Goal: Transaction & Acquisition: Subscribe to service/newsletter

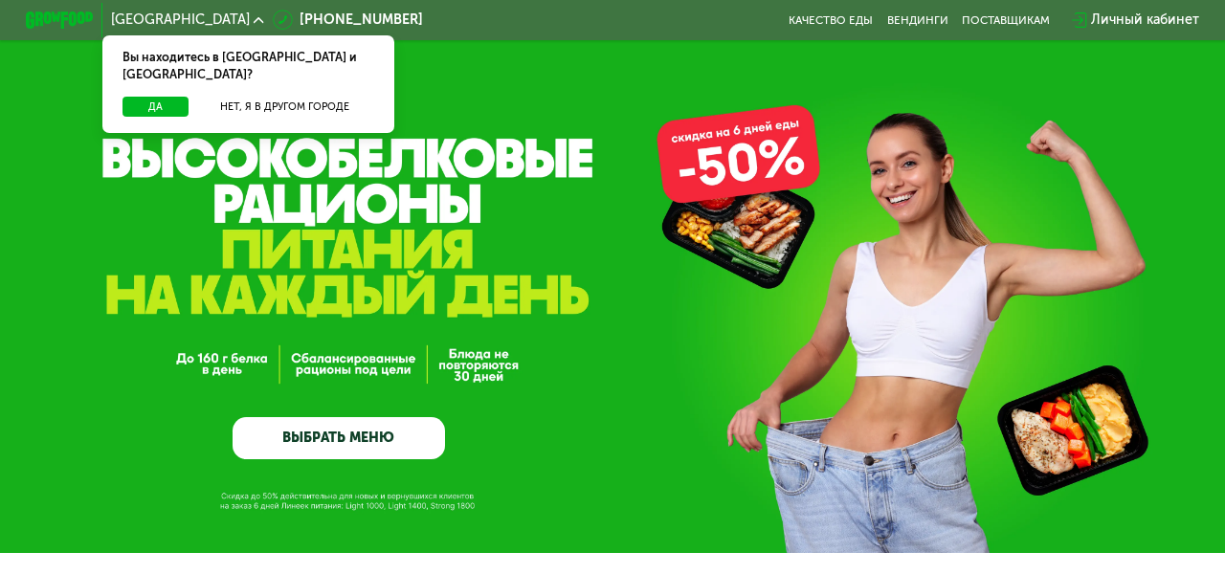
click at [308, 76] on div "Вы находитесь в [GEOGRAPHIC_DATA] и [GEOGRAPHIC_DATA]?" at bounding box center [248, 65] width 293 height 61
click at [318, 97] on button "Нет, я в другом городе" at bounding box center [284, 107] width 179 height 21
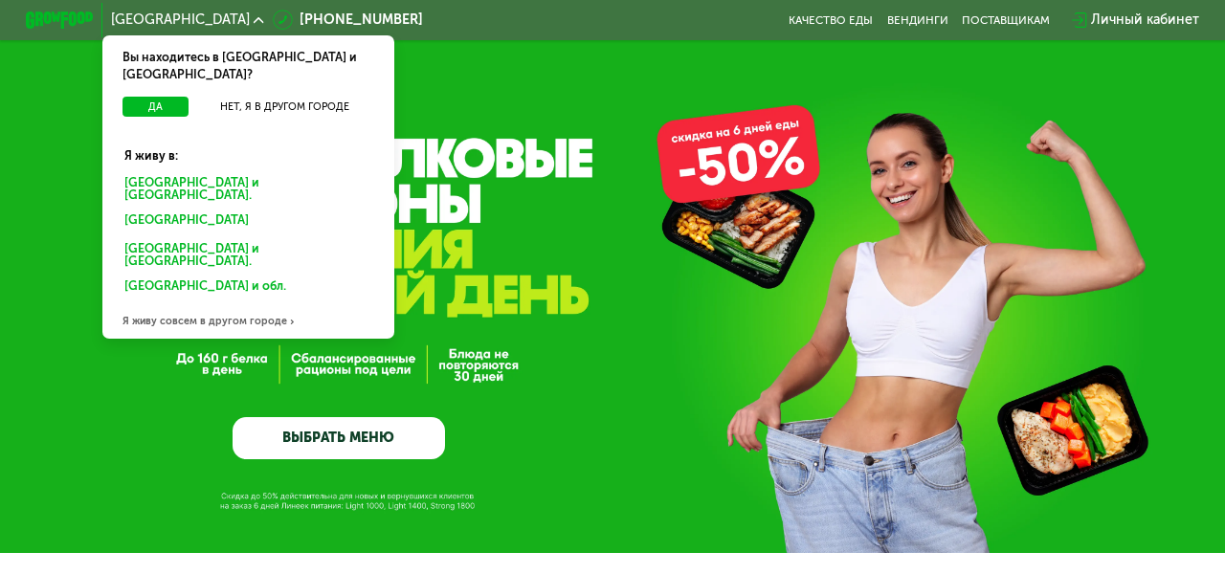
click at [214, 170] on div "[GEOGRAPHIC_DATA] и [GEOGRAPHIC_DATA]." at bounding box center [248, 187] width 272 height 35
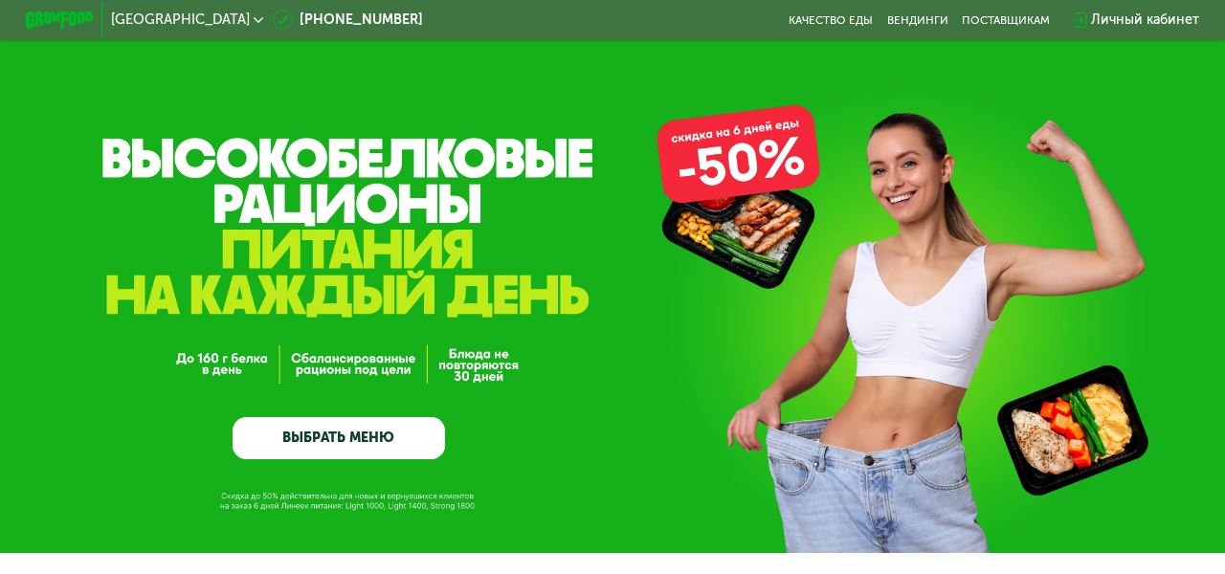
click at [352, 442] on link "ВЫБРАТЬ МЕНЮ" at bounding box center [339, 438] width 212 height 42
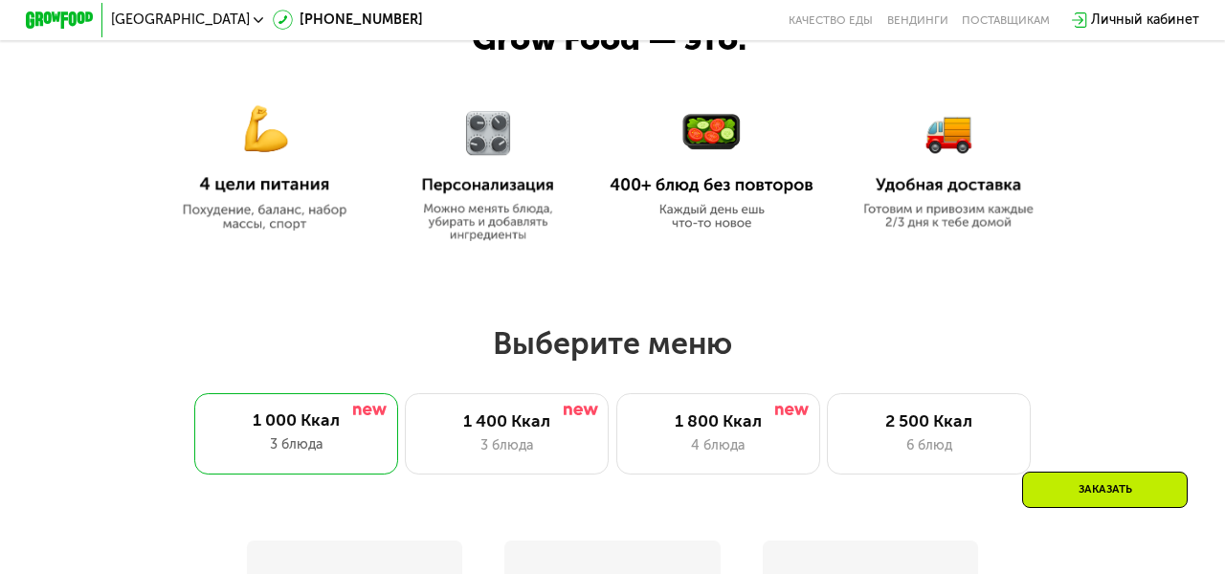
scroll to position [1088, 0]
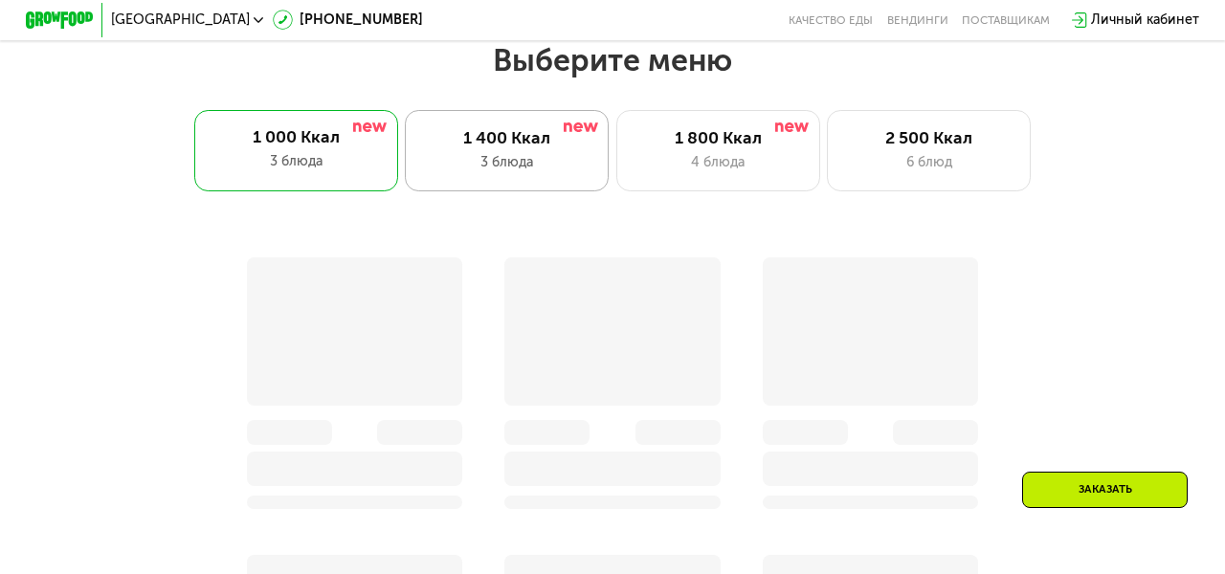
click at [512, 175] on div "1 400 Ккал 3 блюда" at bounding box center [507, 150] width 204 height 81
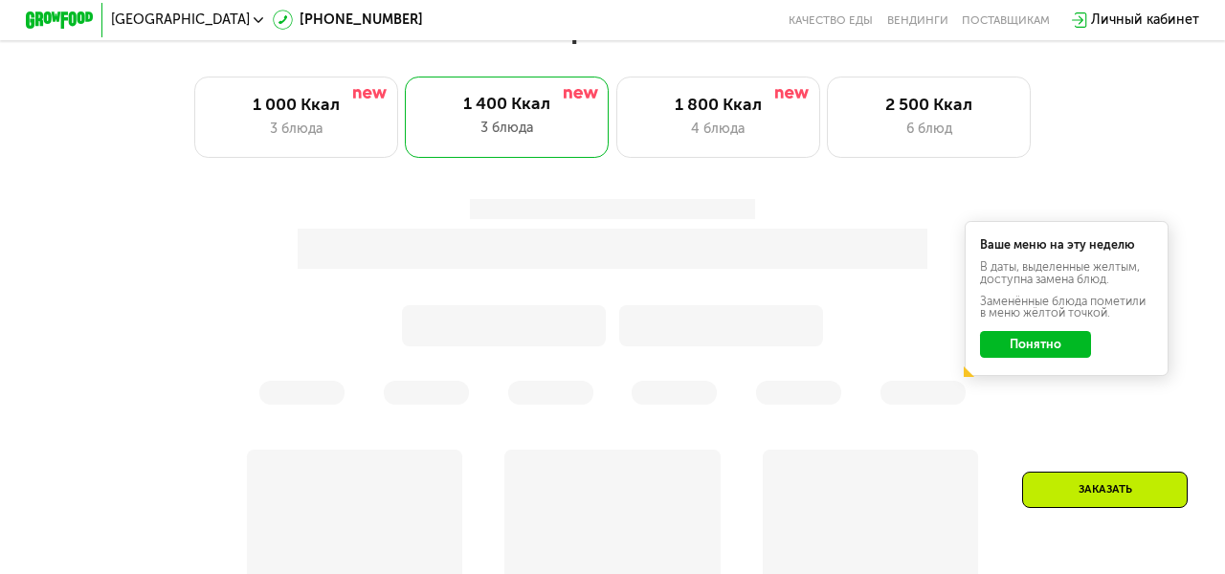
scroll to position [1052, 0]
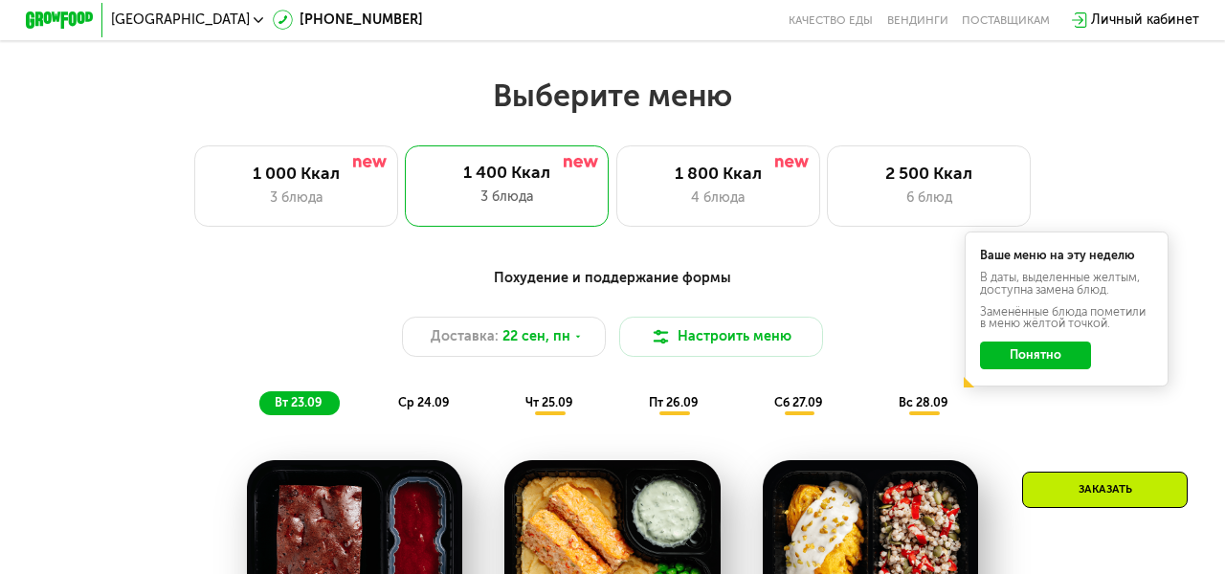
click at [1042, 349] on button "Понятно" at bounding box center [1035, 355] width 111 height 27
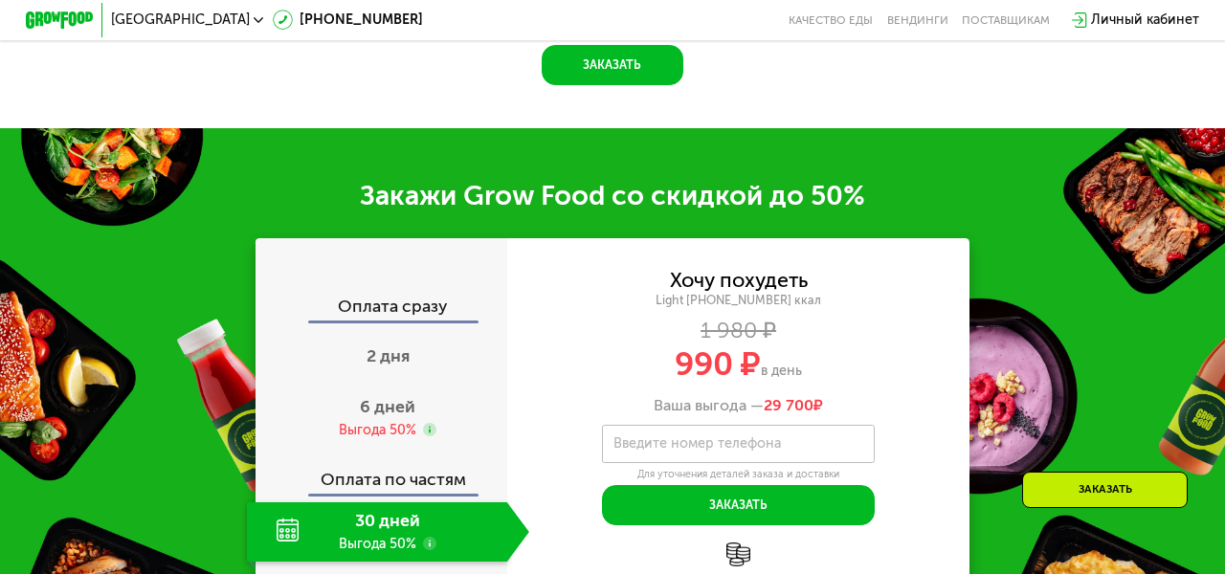
scroll to position [2056, 0]
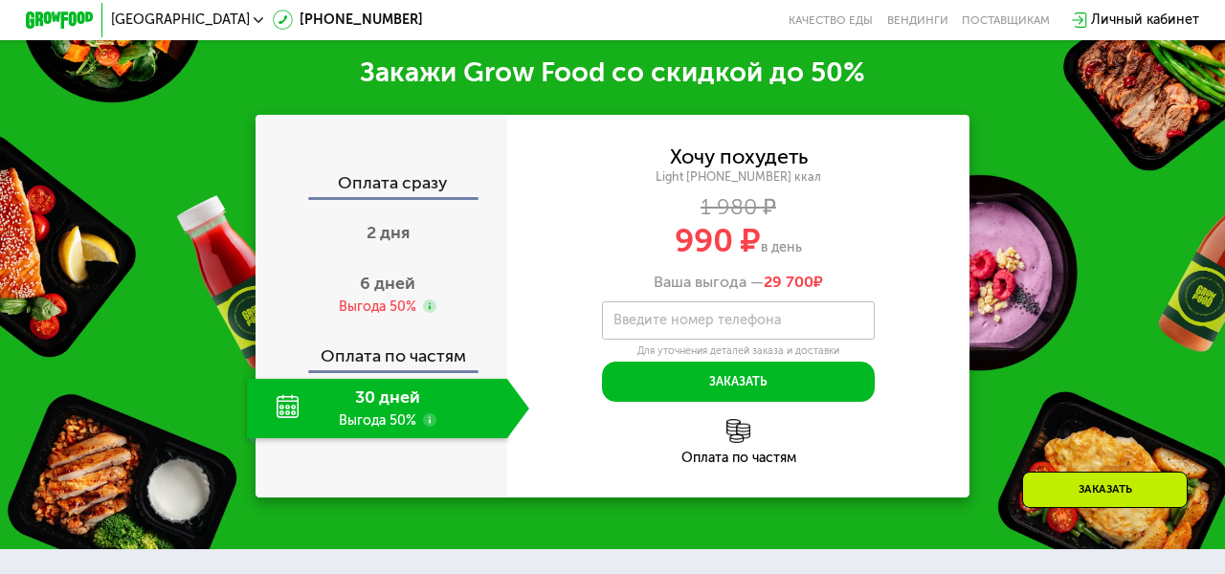
click at [429, 417] on use at bounding box center [429, 420] width 13 height 13
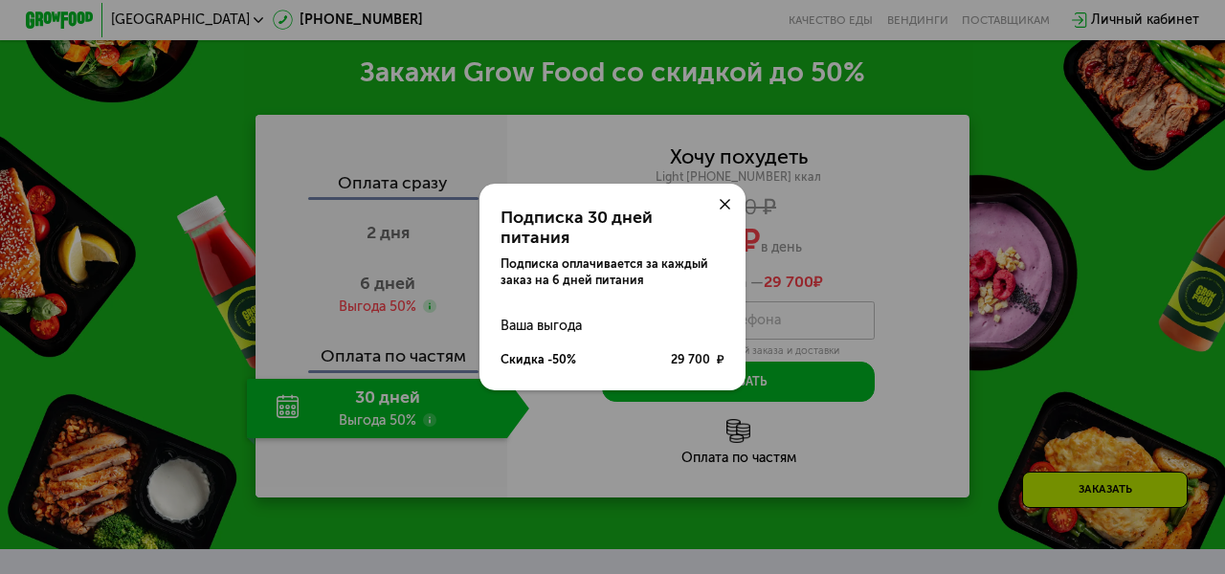
click at [713, 214] on div at bounding box center [725, 204] width 41 height 41
click at [729, 210] on icon at bounding box center [725, 204] width 11 height 11
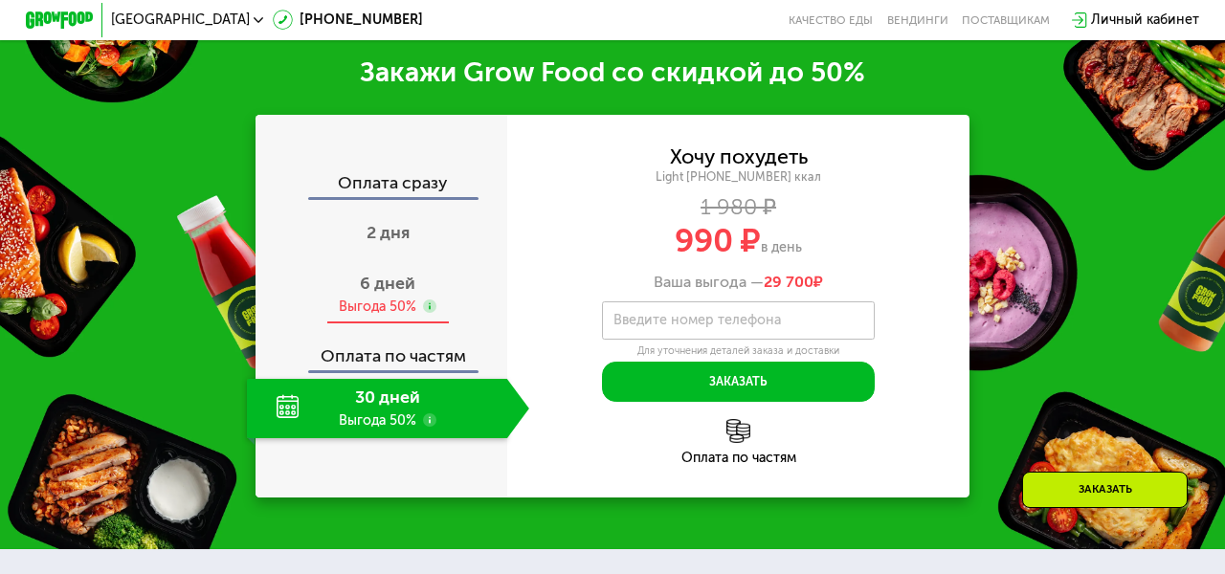
click at [443, 281] on div "6 дней Выгода 50%" at bounding box center [388, 294] width 282 height 59
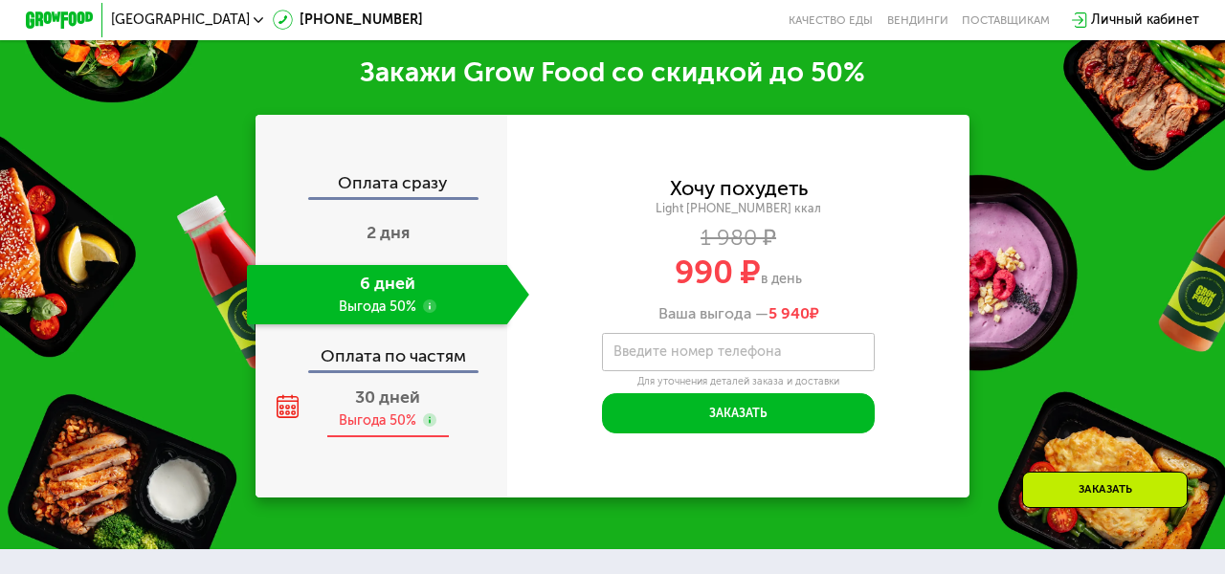
click at [411, 407] on div "30 дней Выгода 50%" at bounding box center [388, 408] width 282 height 59
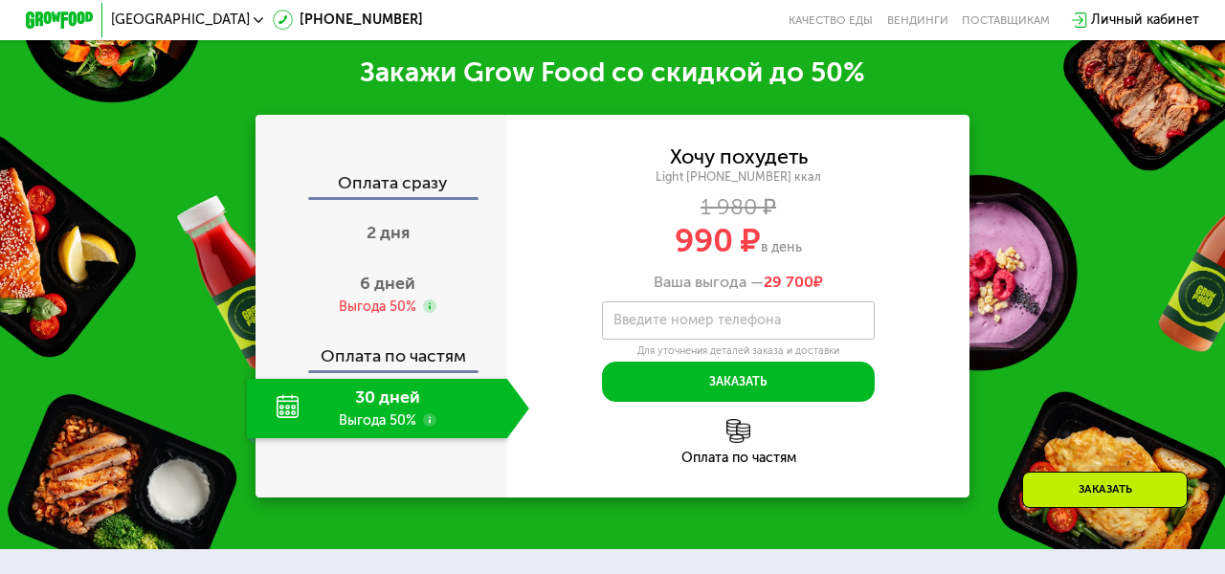
click at [411, 374] on div "Оплата сразу 2 дня 6 дней Выгода 50% Оплата по частям 30 дней Выгода 50%" at bounding box center [382, 307] width 252 height 264
click at [411, 351] on div "Оплата по частям" at bounding box center [382, 350] width 250 height 39
click at [407, 379] on div "30 дней Выгода 50%" at bounding box center [377, 408] width 260 height 59
click at [742, 421] on img at bounding box center [739, 431] width 24 height 24
click at [738, 432] on img at bounding box center [739, 431] width 24 height 24
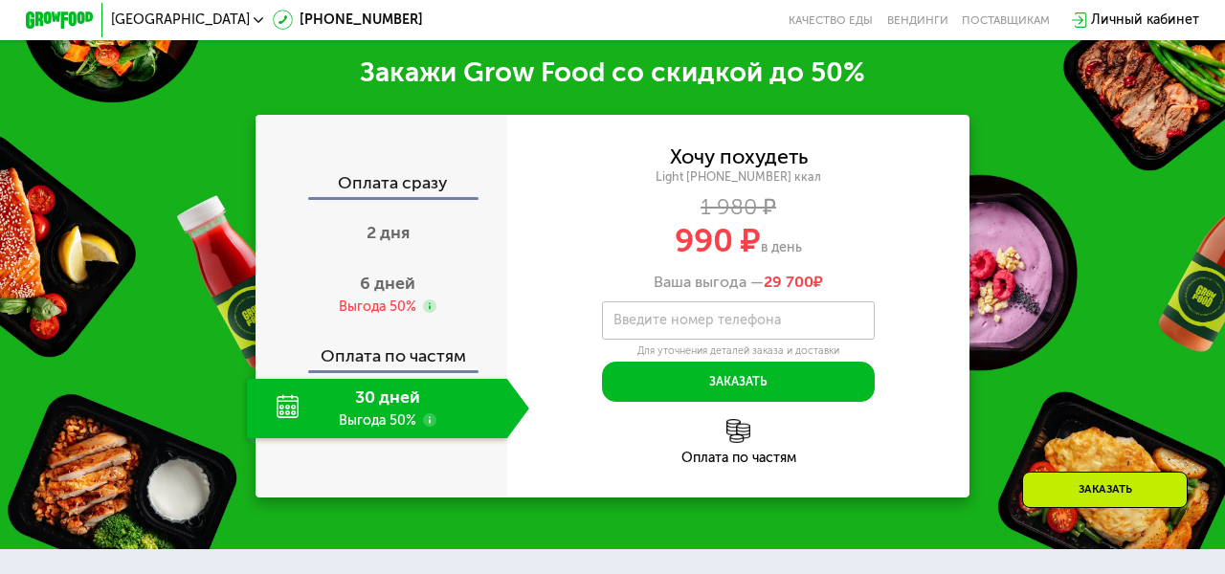
scroll to position [2086, 0]
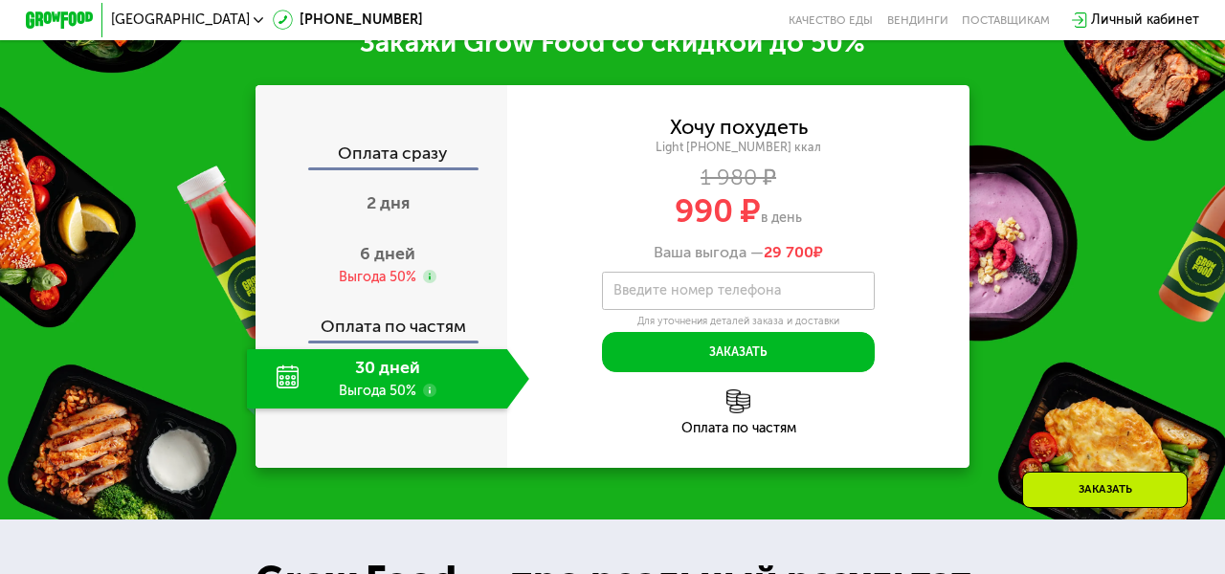
click at [725, 400] on div "Оплата по частям" at bounding box center [738, 413] width 463 height 46
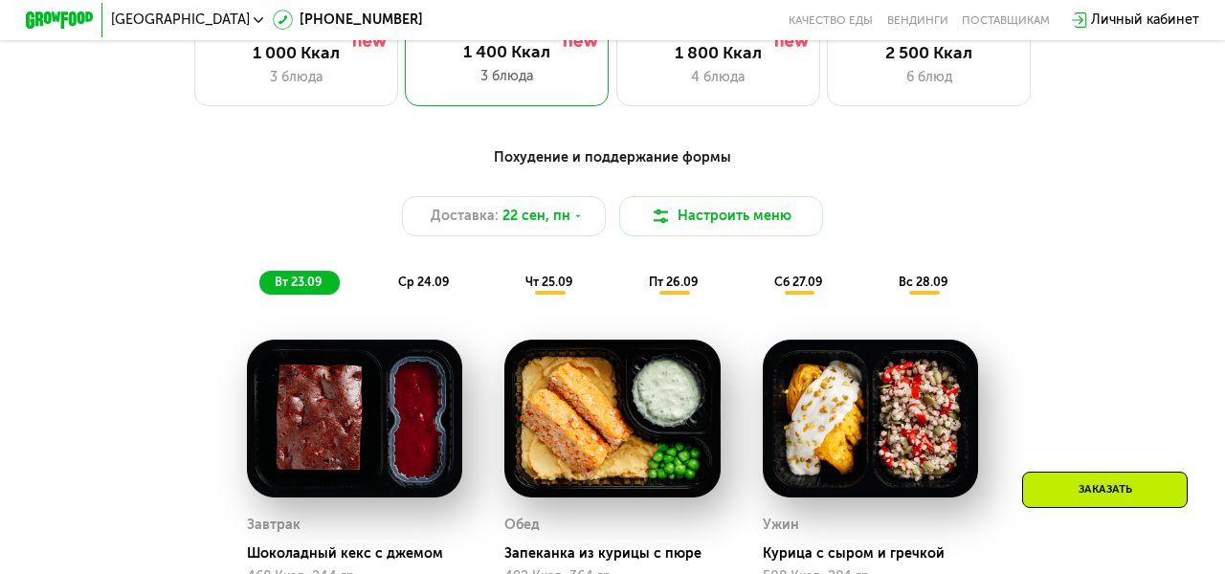
scroll to position [1181, 0]
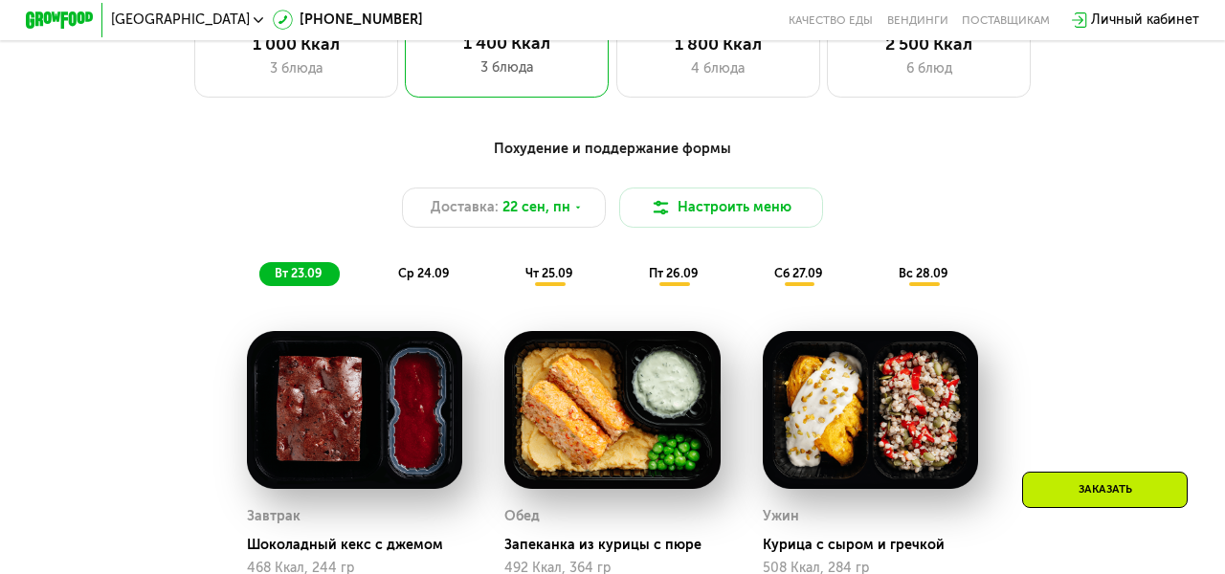
click at [425, 275] on span "ср 24.09" at bounding box center [424, 273] width 52 height 14
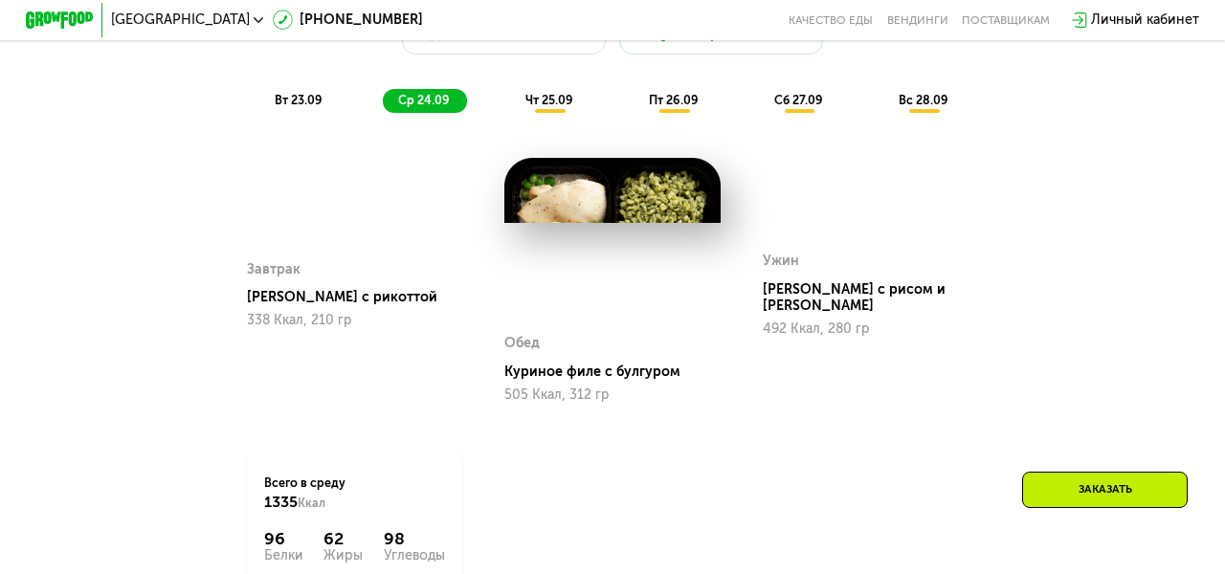
scroll to position [1337, 0]
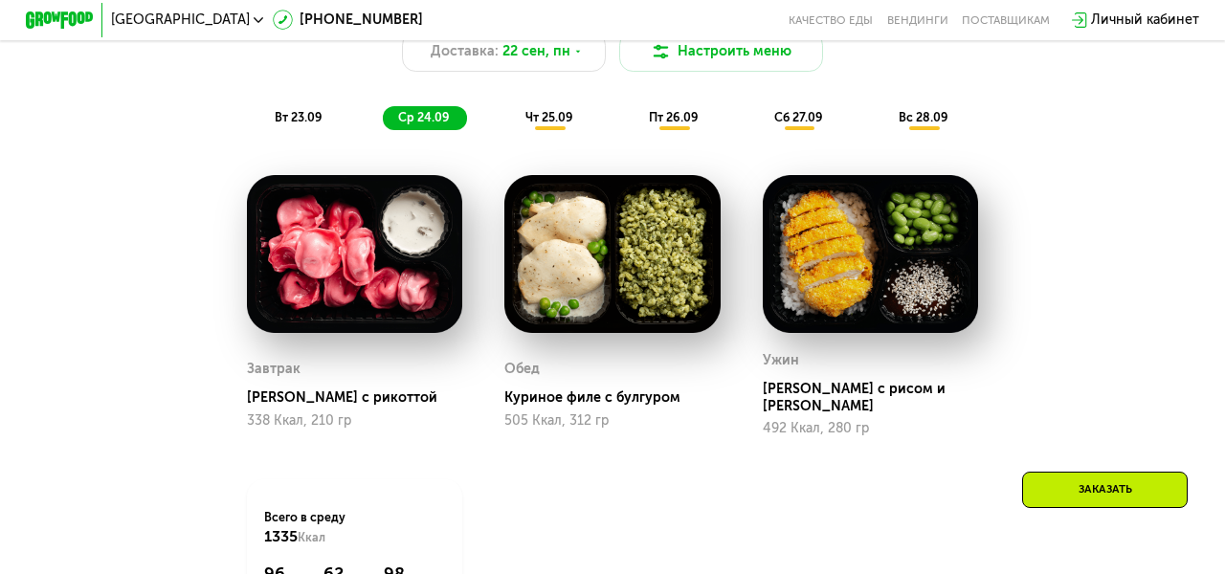
click at [559, 120] on span "чт 25.09" at bounding box center [550, 117] width 48 height 14
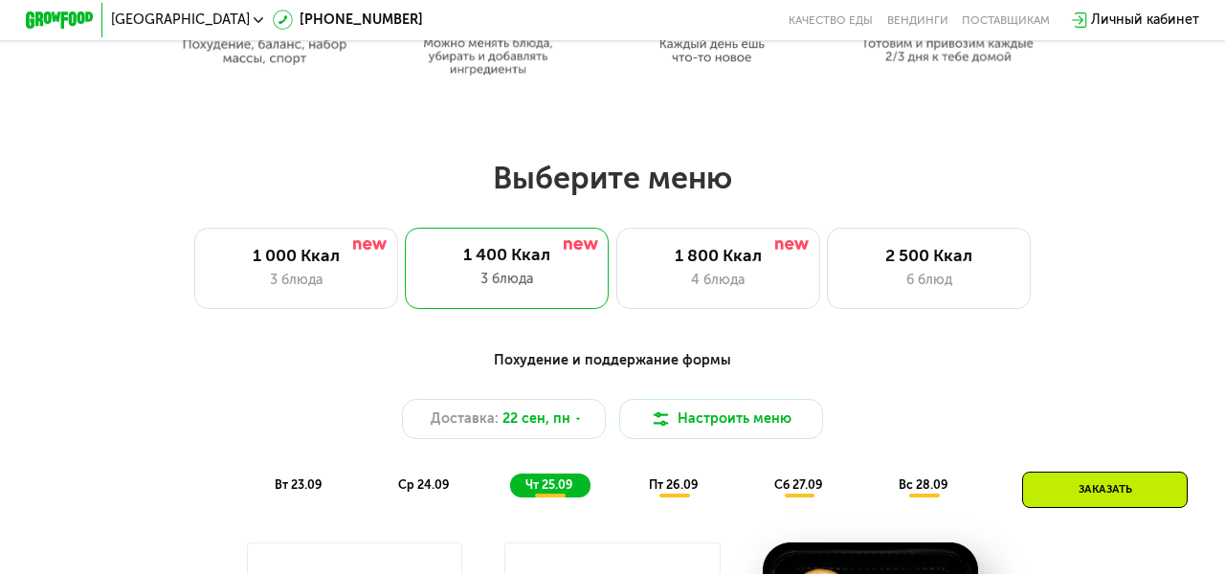
scroll to position [1065, 0]
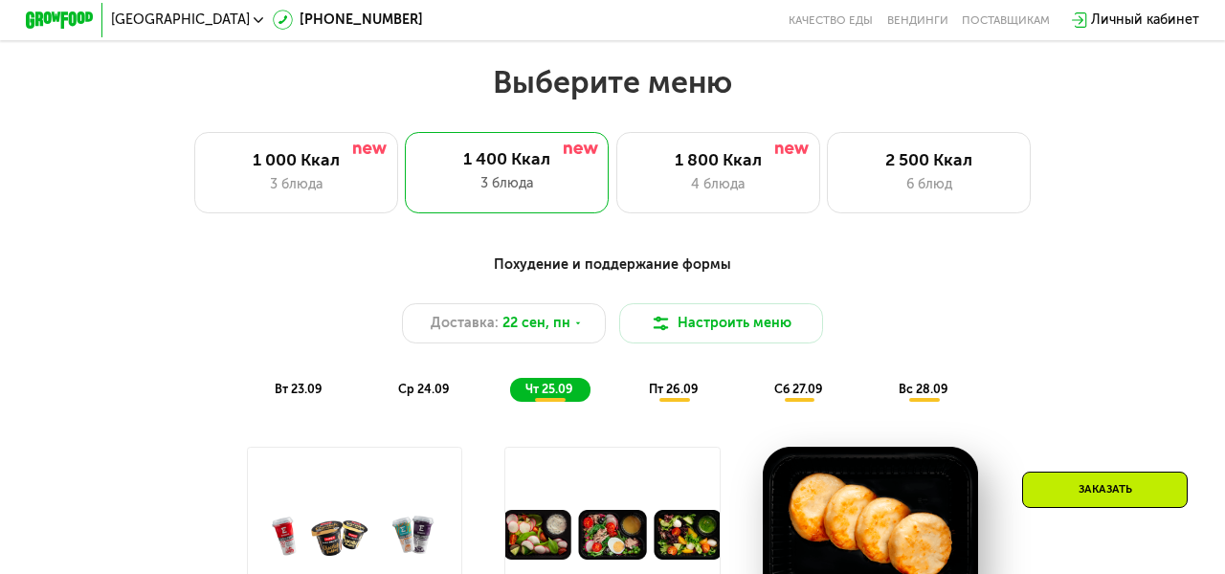
click at [676, 384] on span "пт 26.09" at bounding box center [674, 389] width 50 height 14
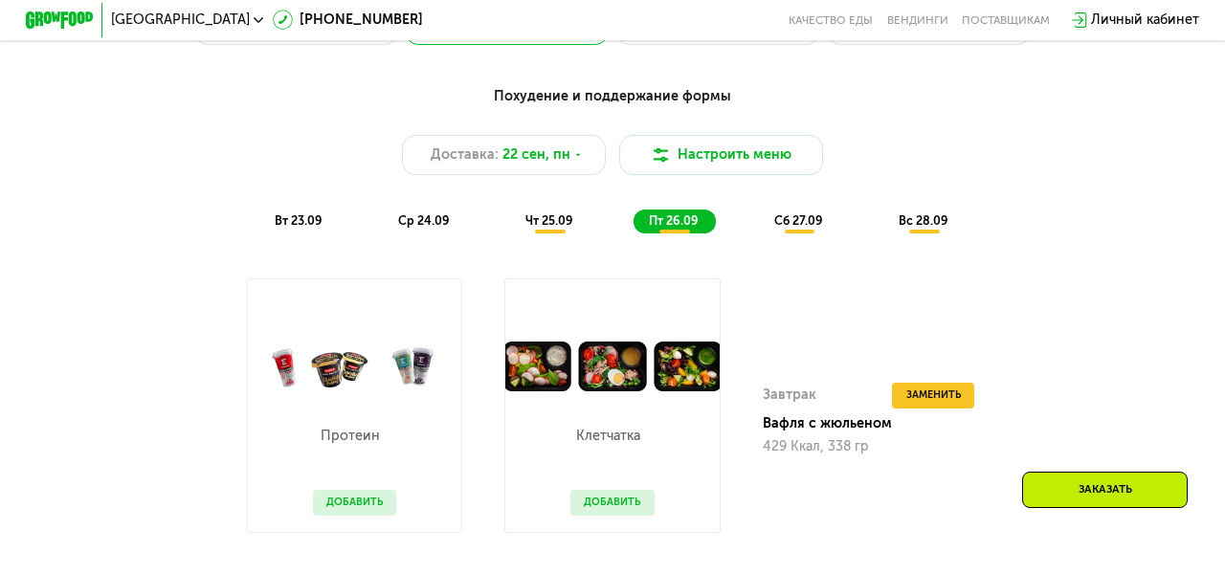
scroll to position [1219, 0]
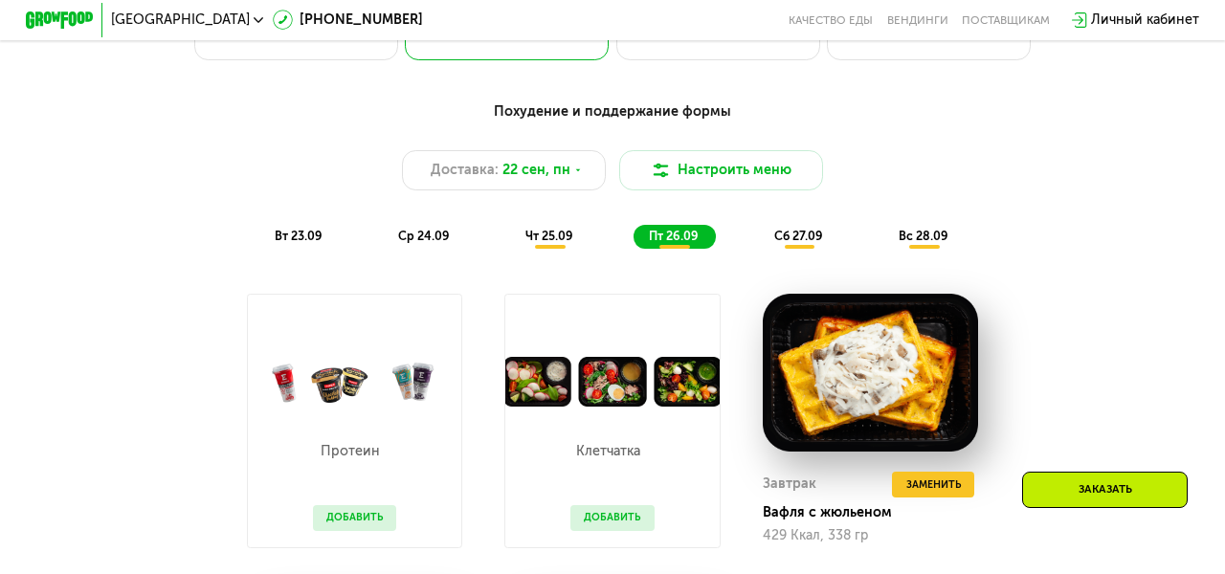
click at [779, 240] on span "сб 27.09" at bounding box center [798, 236] width 49 height 14
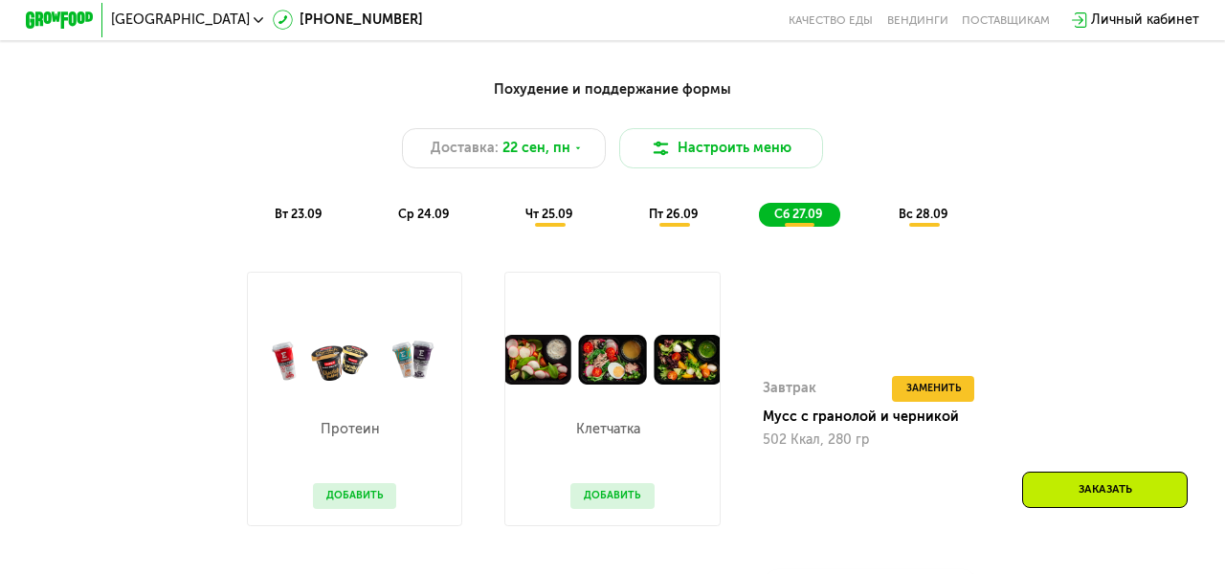
scroll to position [1214, 0]
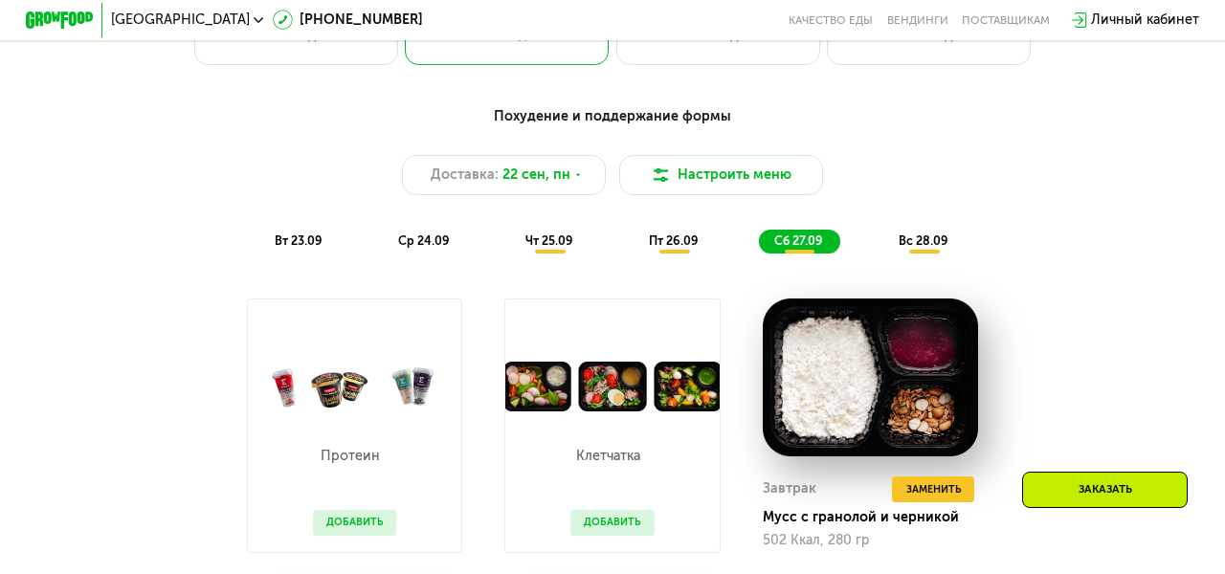
click at [925, 233] on div "вс 28.09" at bounding box center [925, 242] width 82 height 24
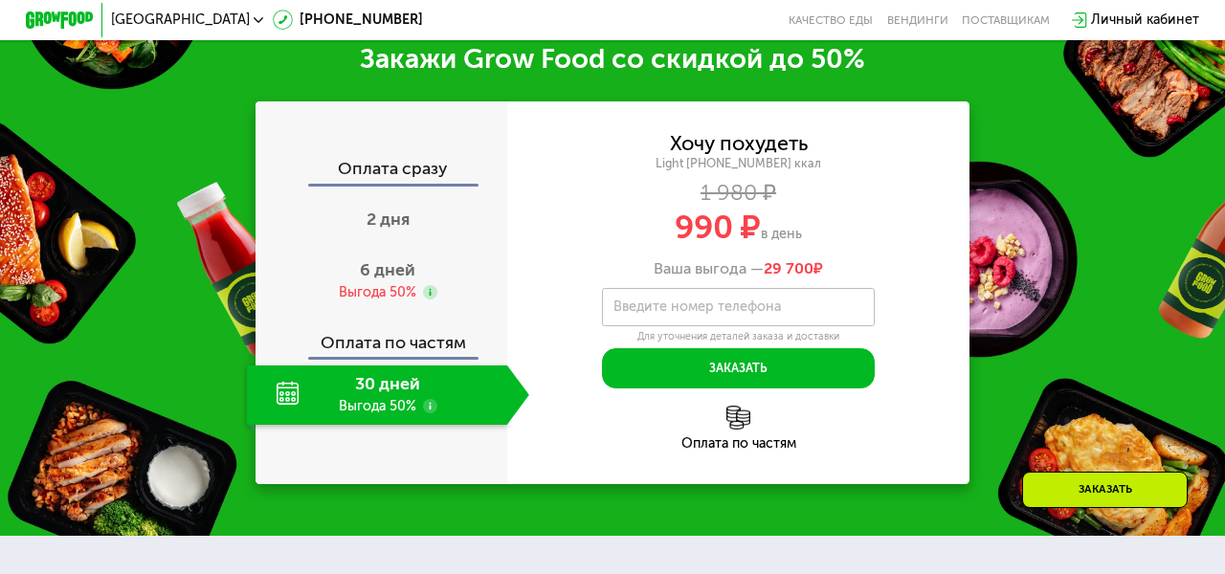
scroll to position [2169, 0]
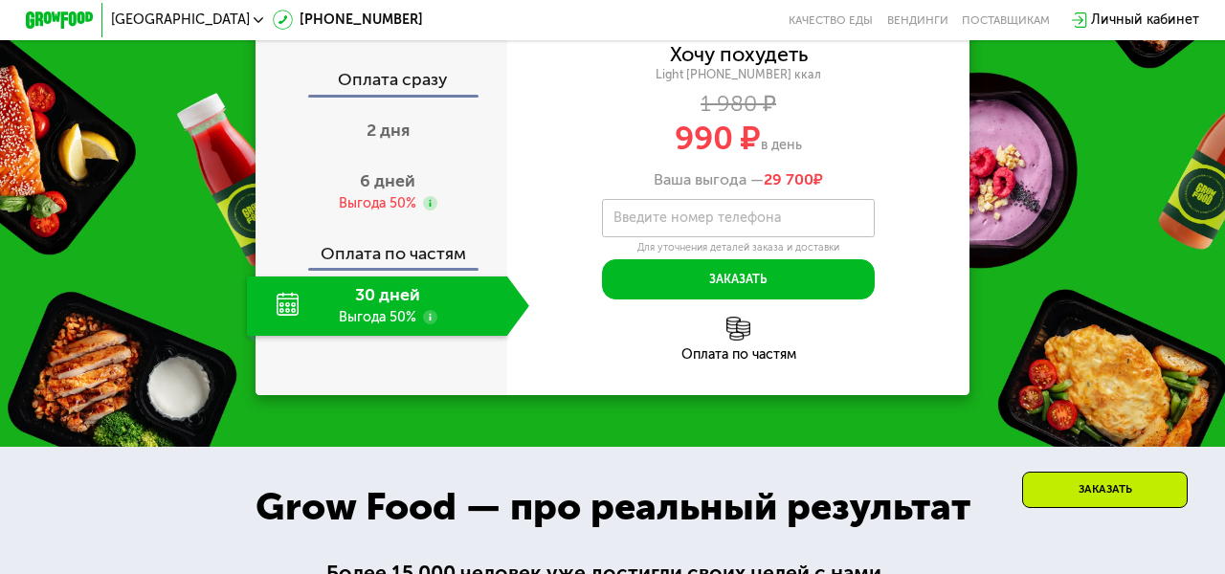
click at [432, 326] on div at bounding box center [429, 318] width 13 height 16
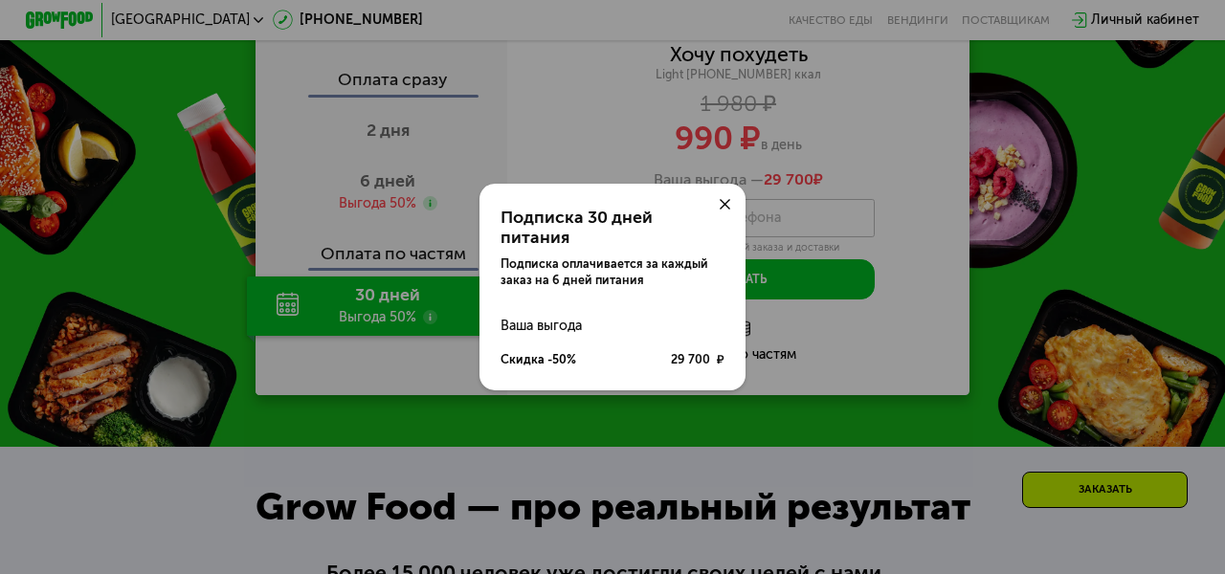
click at [724, 210] on icon at bounding box center [725, 204] width 11 height 11
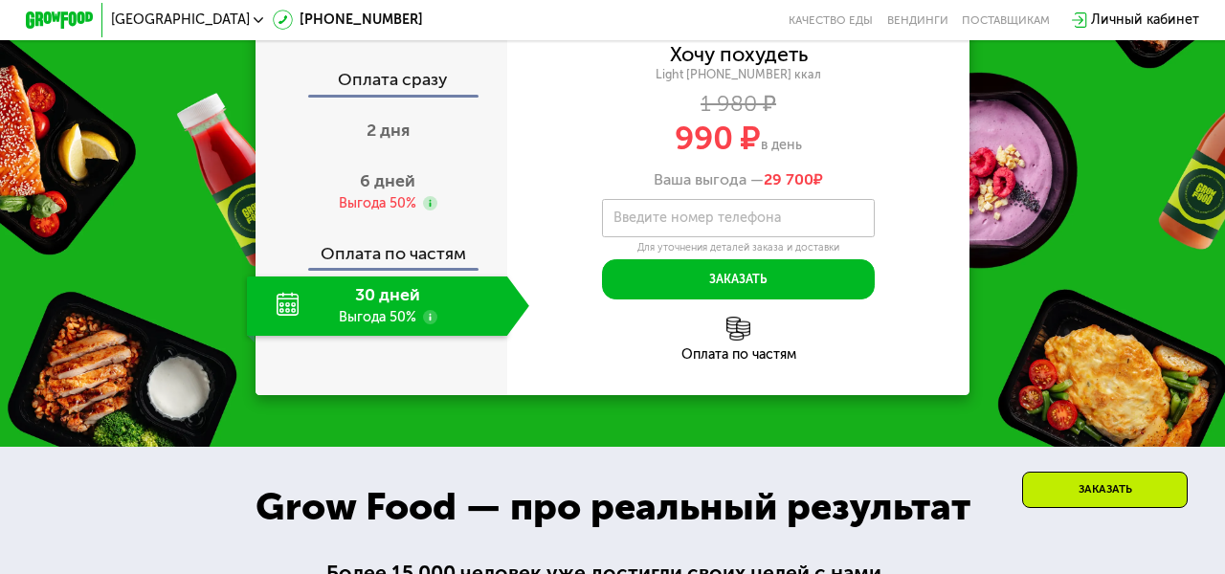
click at [783, 189] on span "29 700" at bounding box center [789, 179] width 50 height 18
click at [757, 158] on span "990 ₽" at bounding box center [718, 138] width 86 height 39
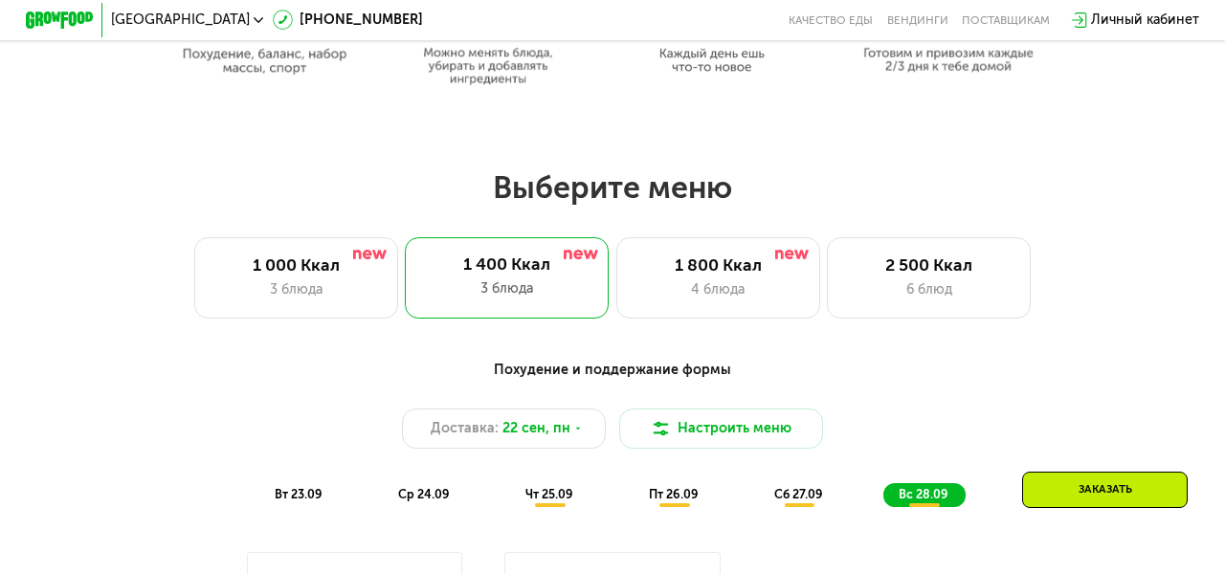
scroll to position [913, 0]
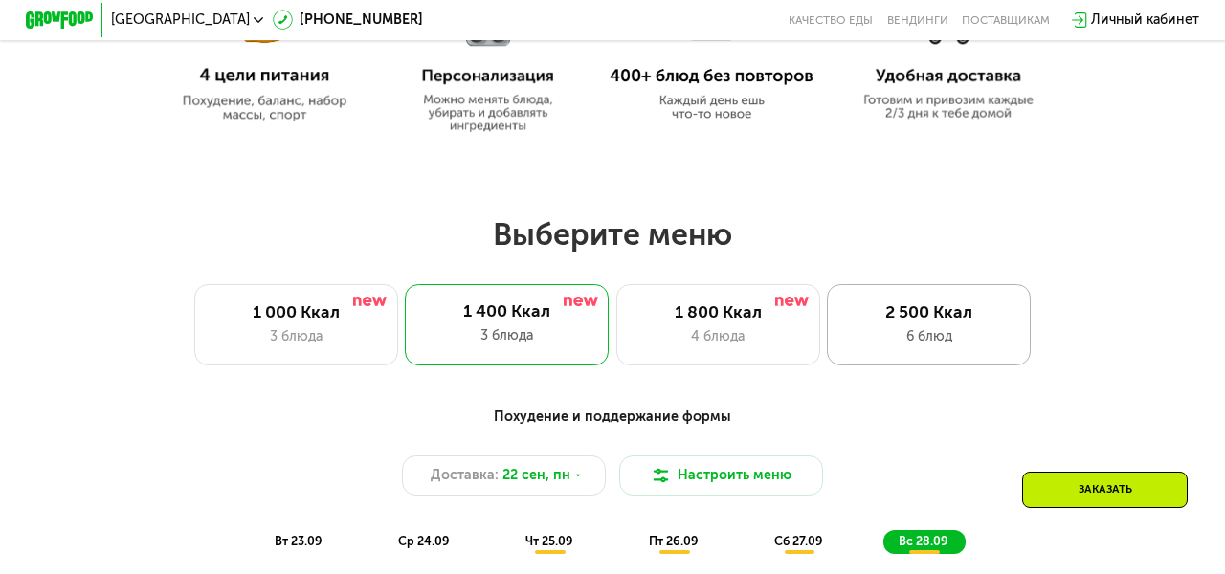
click at [910, 323] on div "2 500 Ккал 6 блюд" at bounding box center [929, 324] width 204 height 81
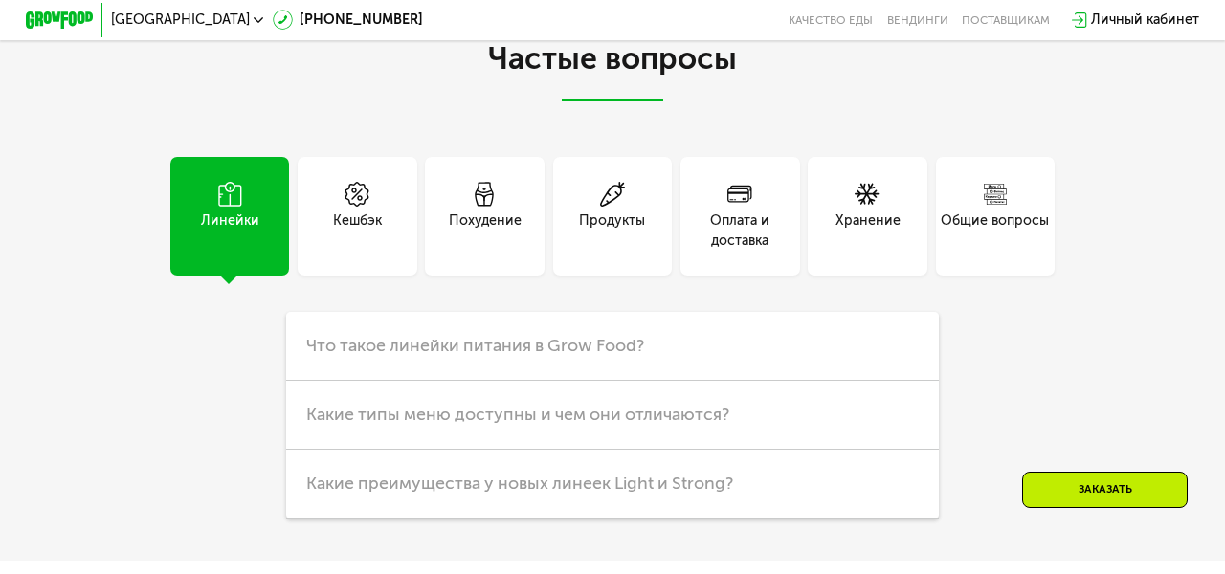
scroll to position [4725, 0]
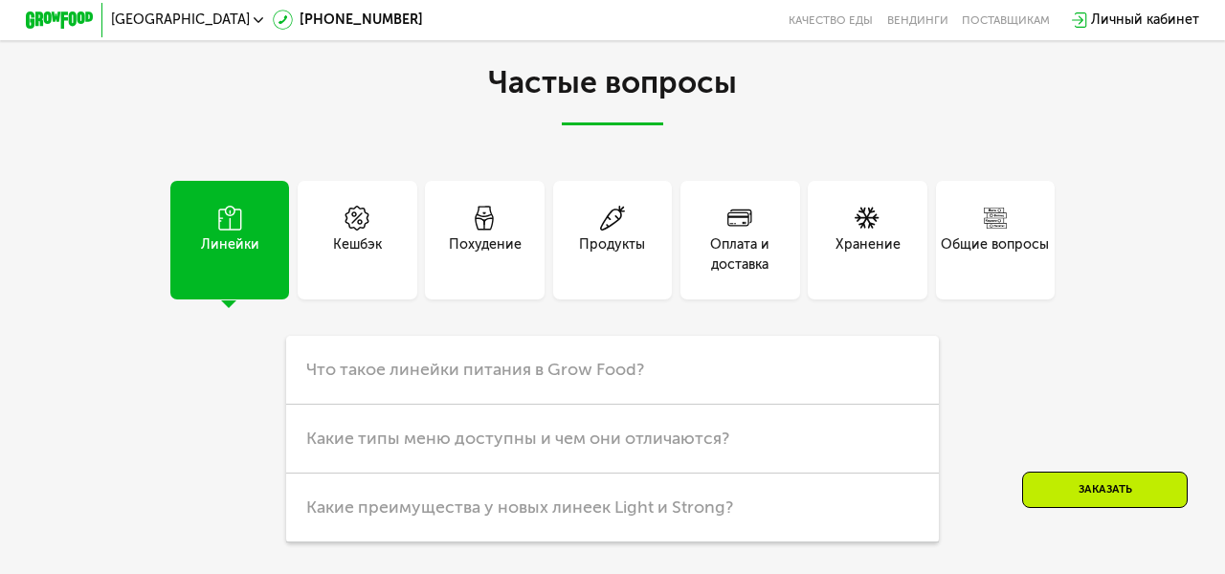
click at [871, 219] on use at bounding box center [867, 218] width 25 height 22
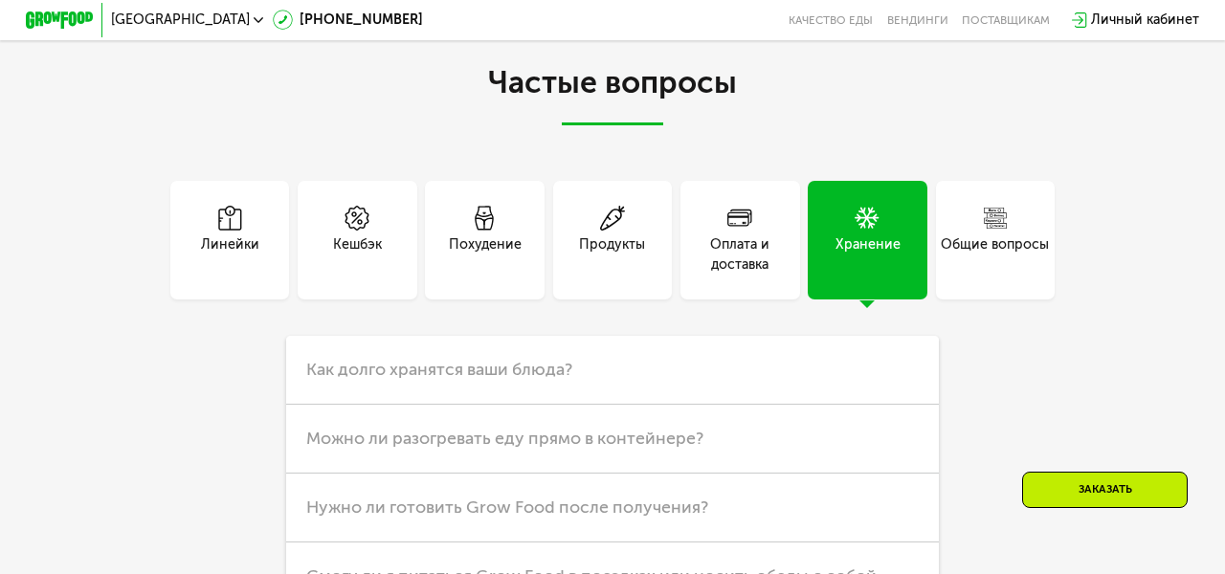
scroll to position [4835, 0]
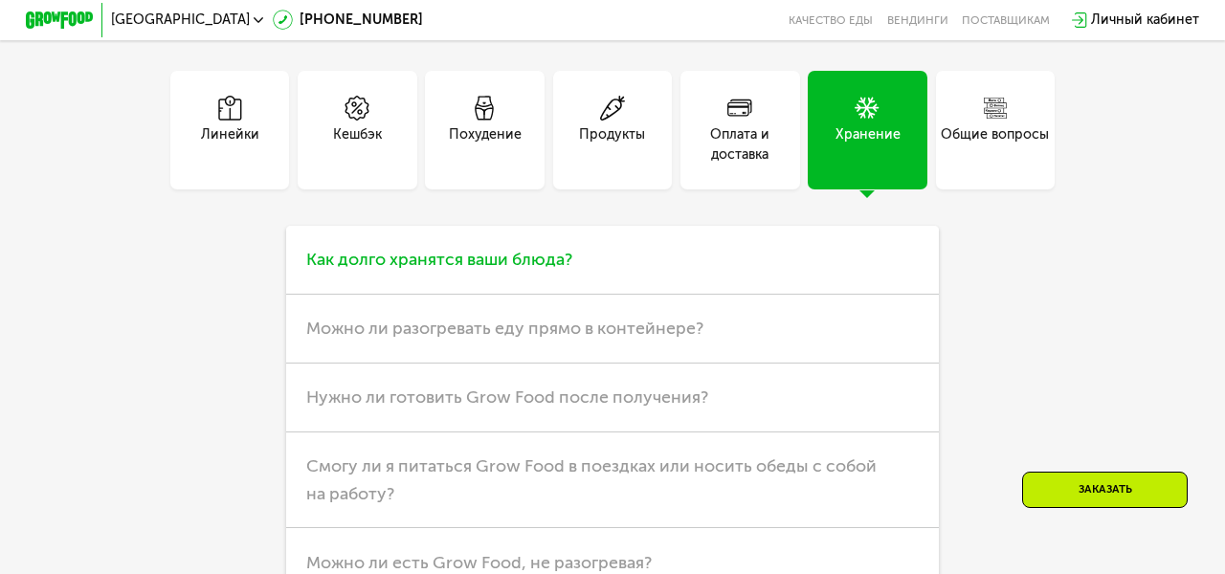
click at [820, 255] on h3 "Как долго хранятся ваши блюда?" at bounding box center [613, 260] width 654 height 69
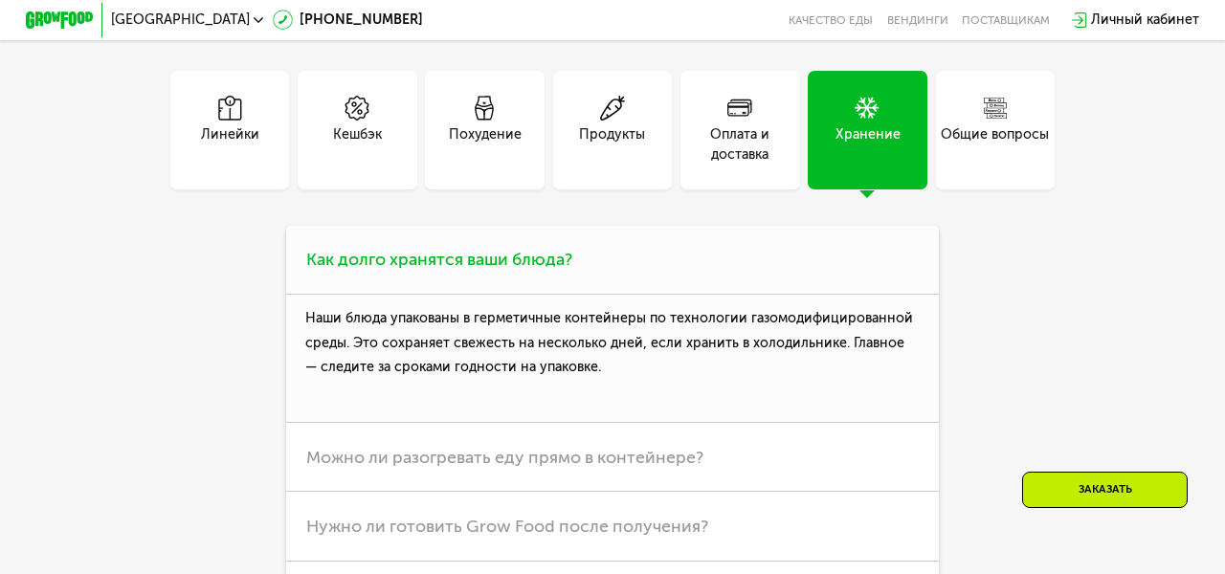
click at [820, 255] on h3 "Как долго хранятся ваши блюда?" at bounding box center [613, 260] width 654 height 69
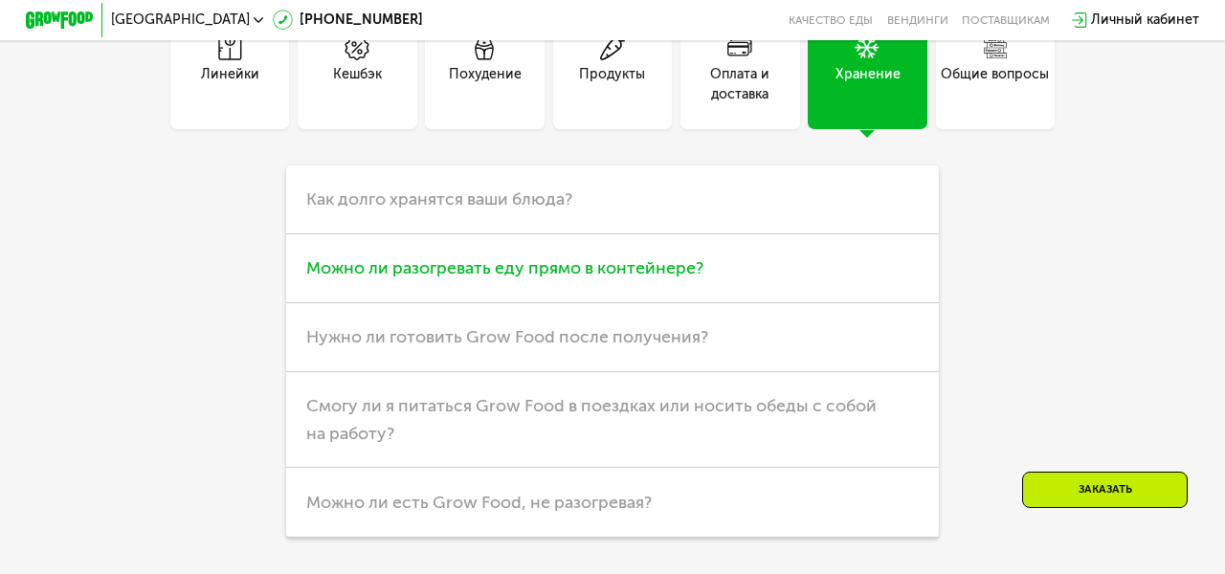
scroll to position [4897, 0]
click at [785, 273] on h3 "Можно ли разогревать еду прямо в контейнере?" at bounding box center [613, 268] width 654 height 69
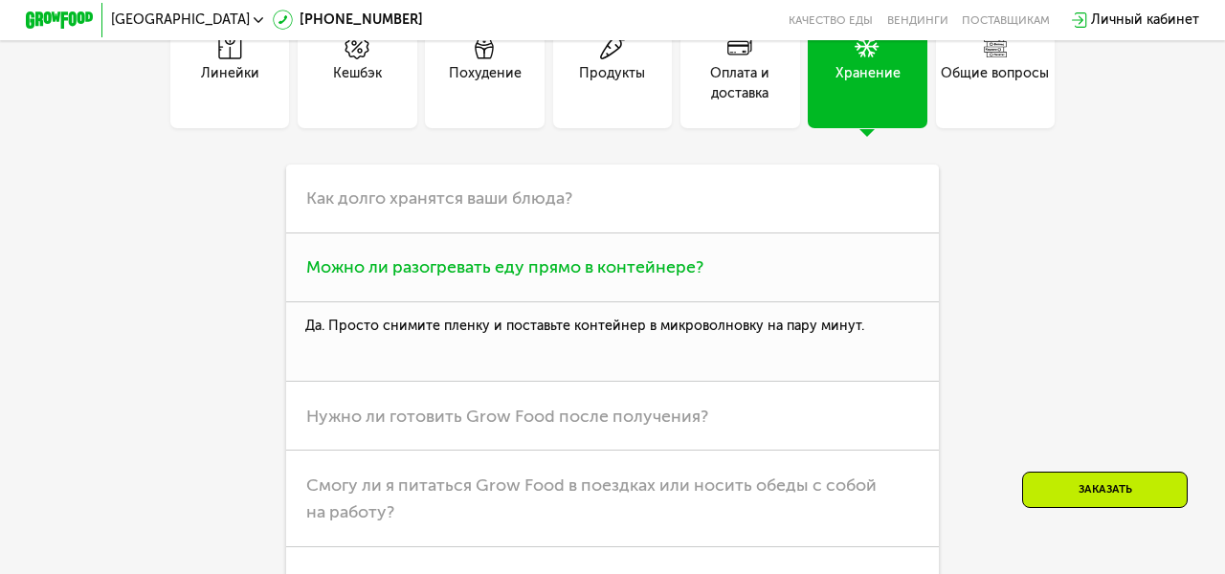
click at [785, 273] on h3 "Можно ли разогревать еду прямо в контейнере?" at bounding box center [613, 268] width 654 height 69
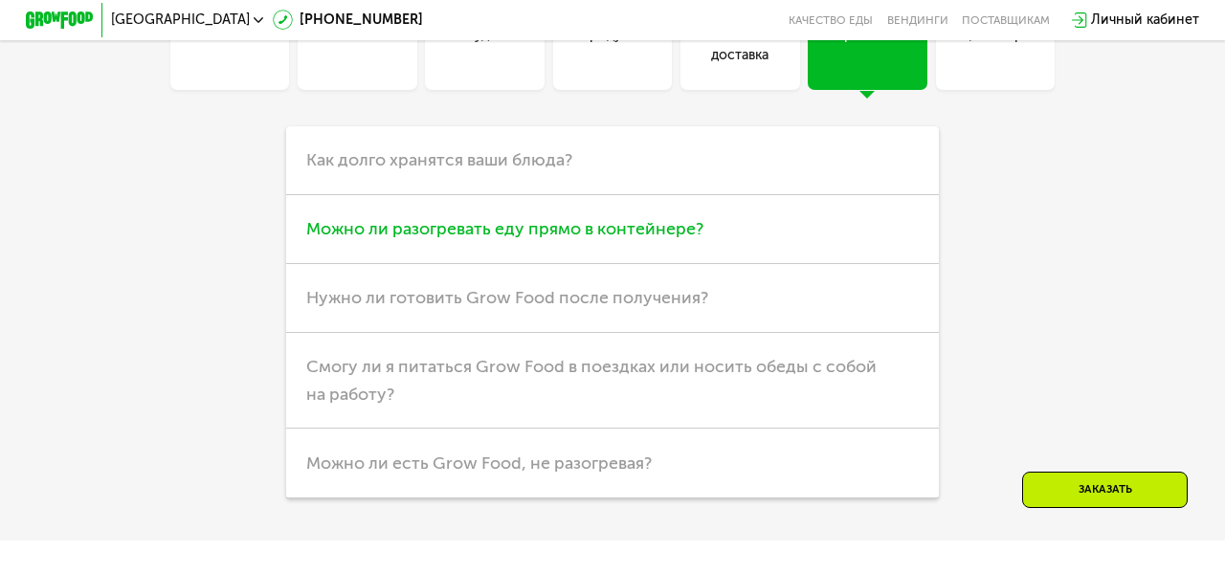
scroll to position [4940, 0]
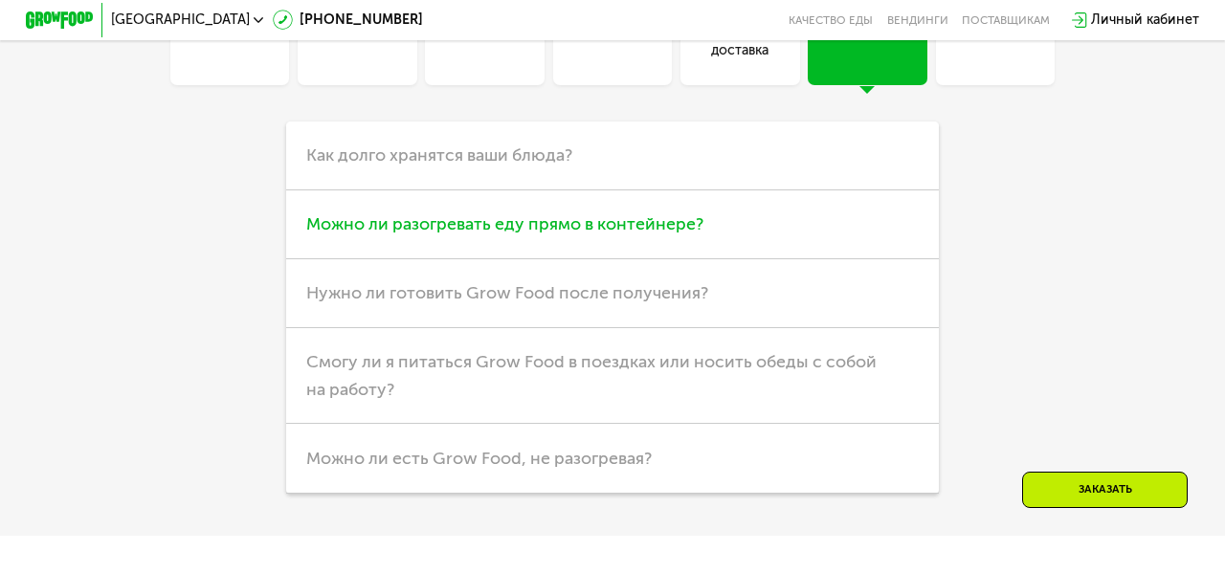
click at [785, 259] on h3 "Можно ли разогревать еду прямо в контейнере?" at bounding box center [613, 225] width 654 height 69
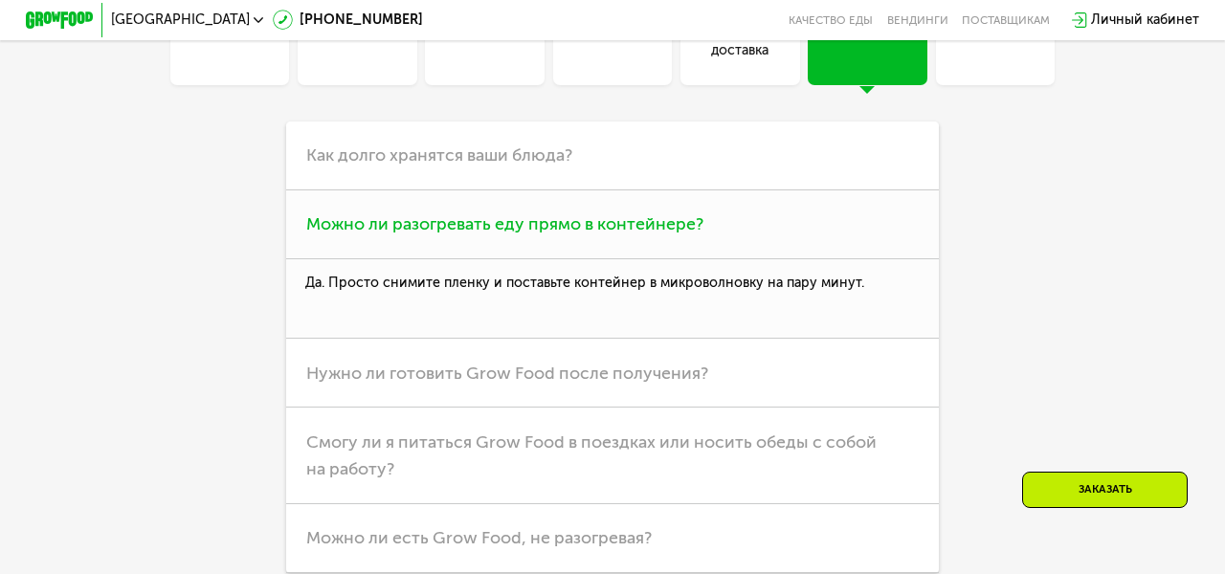
click at [760, 246] on h3 "Можно ли разогревать еду прямо в контейнере?" at bounding box center [613, 225] width 654 height 69
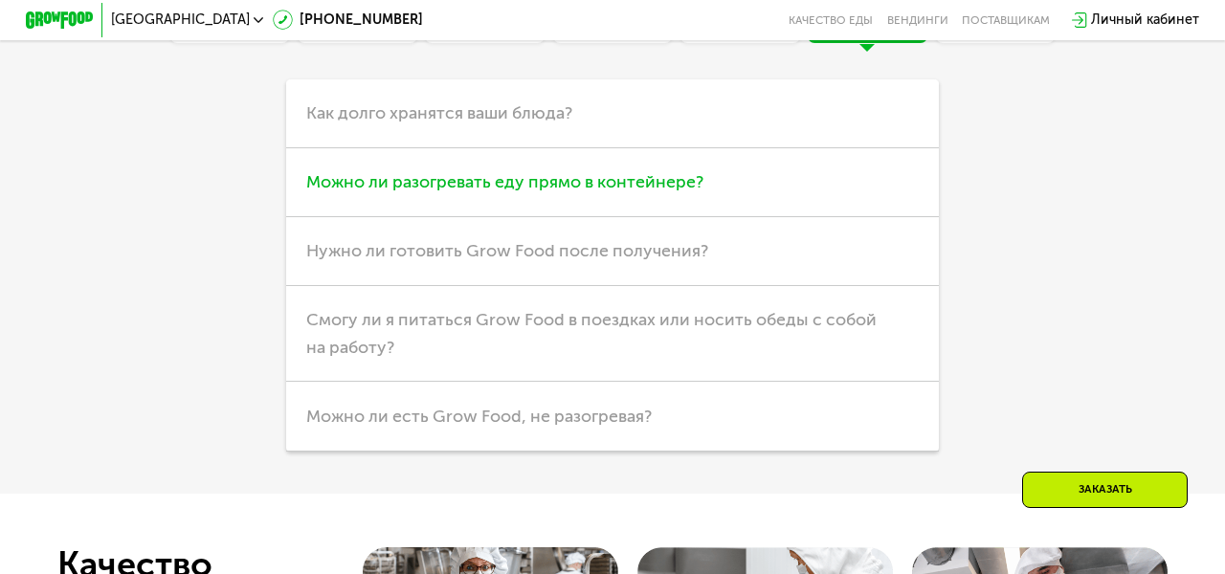
scroll to position [4988, 0]
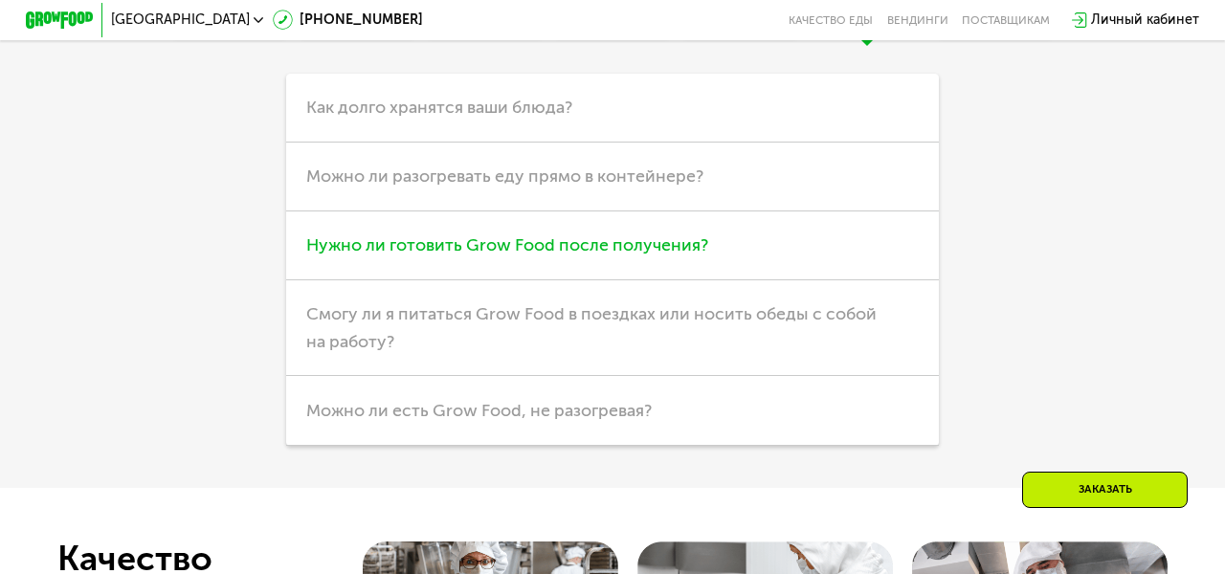
click at [734, 266] on h3 "Нужно ли готовить Grow Food после получения?" at bounding box center [613, 246] width 654 height 69
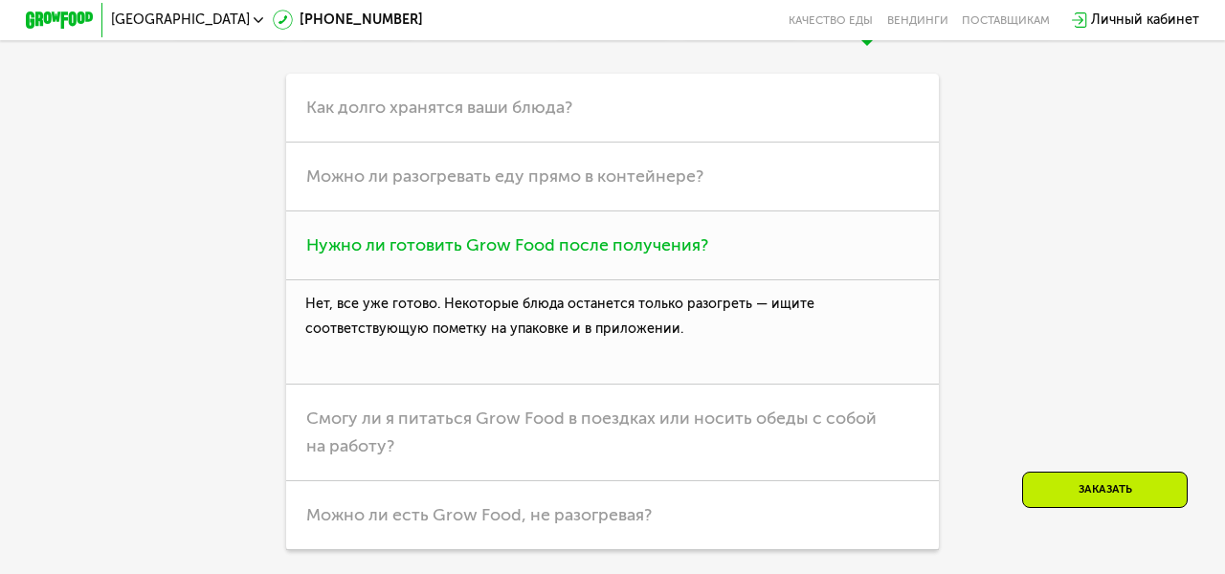
click at [713, 261] on h3 "Нужно ли готовить Grow Food после получения?" at bounding box center [613, 246] width 654 height 69
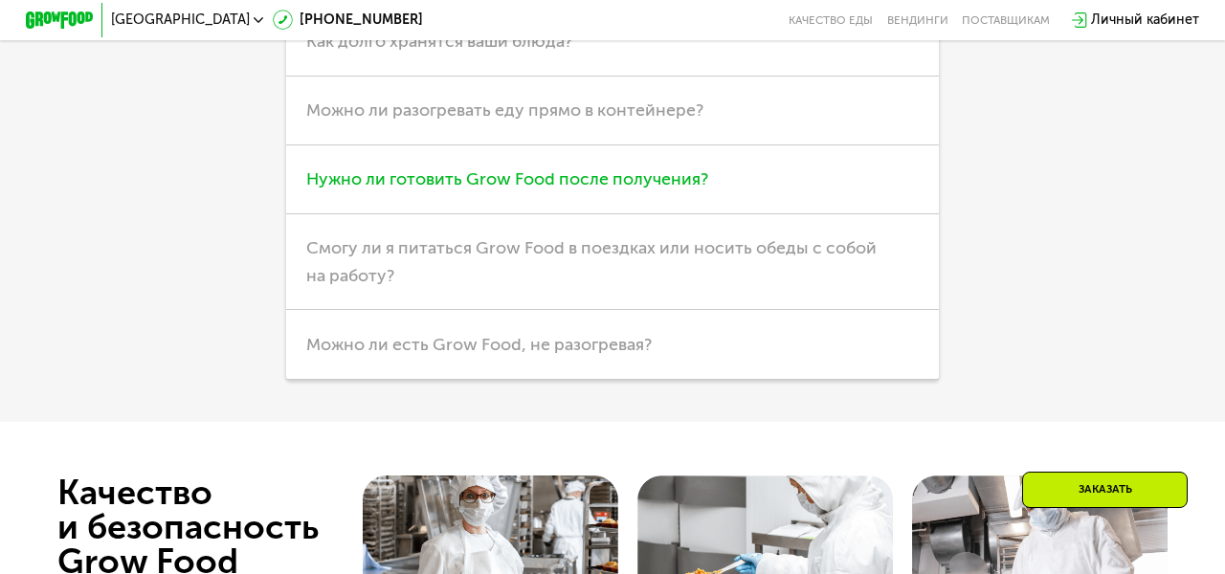
scroll to position [5058, 0]
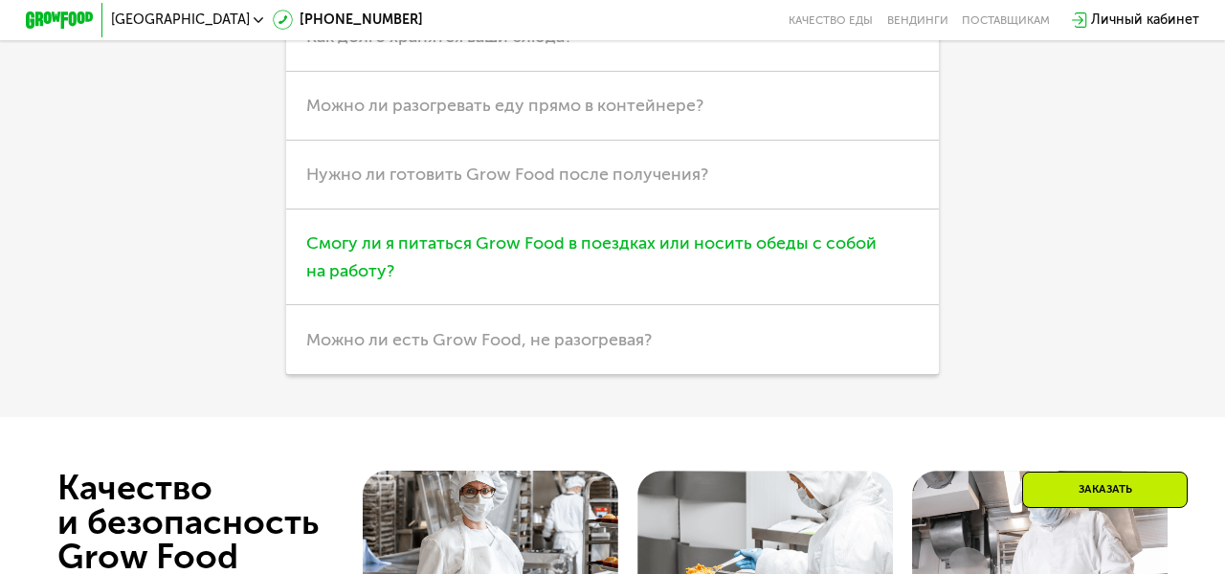
click at [690, 277] on h3 "Смогу ли я питаться Grow Food в поездках или носить обеды с собой на работу?" at bounding box center [613, 258] width 654 height 97
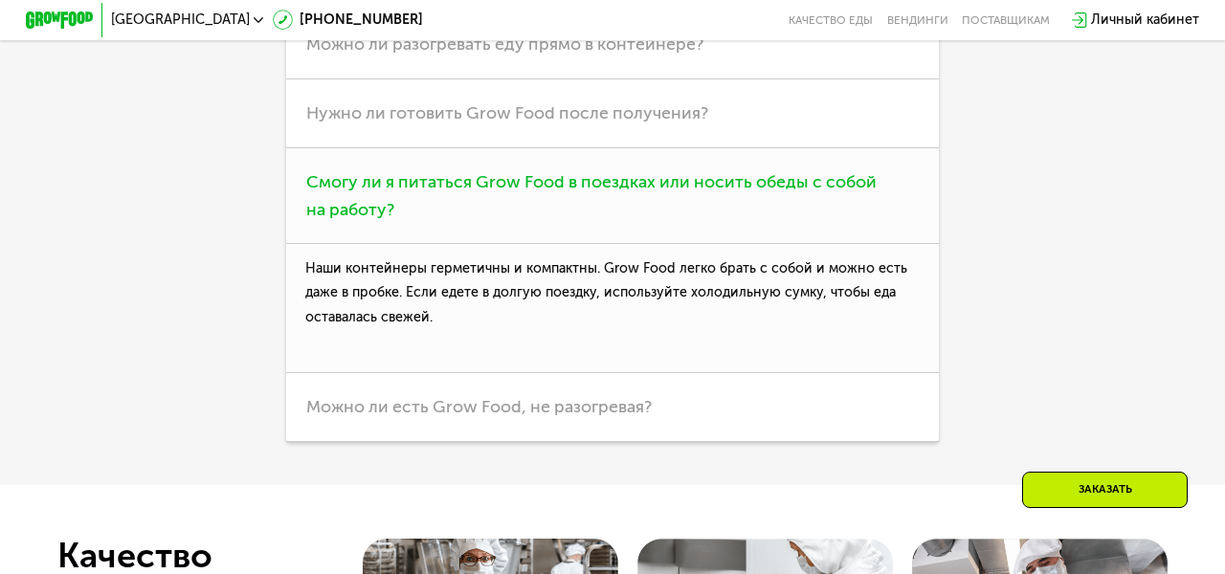
click at [682, 233] on h3 "Смогу ли я питаться Grow Food в поездках или носить обеды с собой на работу?" at bounding box center [613, 196] width 654 height 97
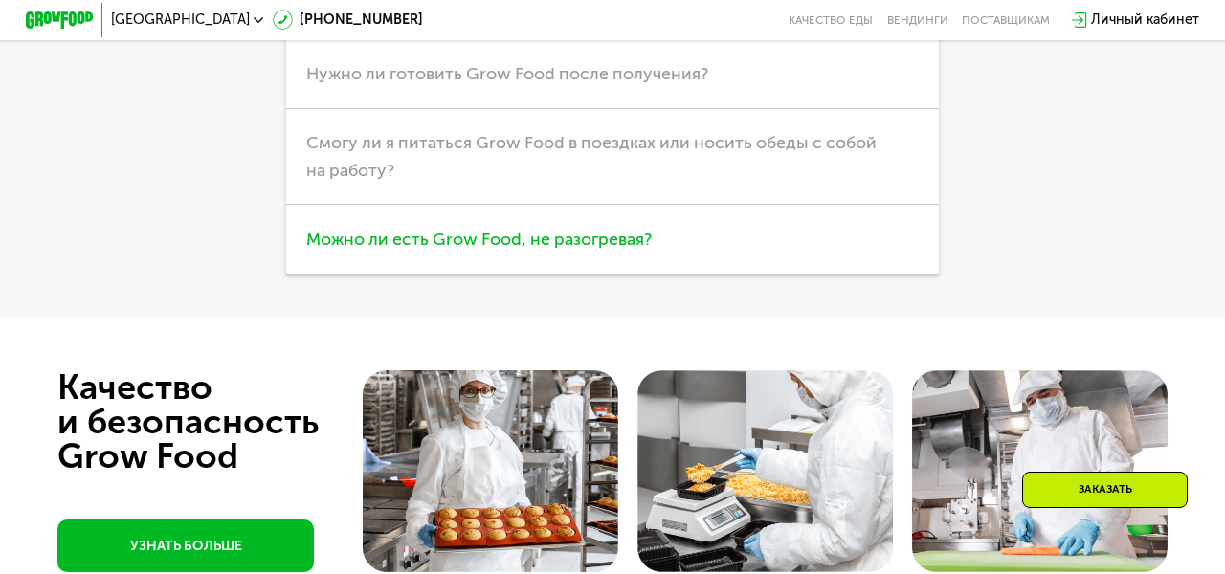
scroll to position [5160, 0]
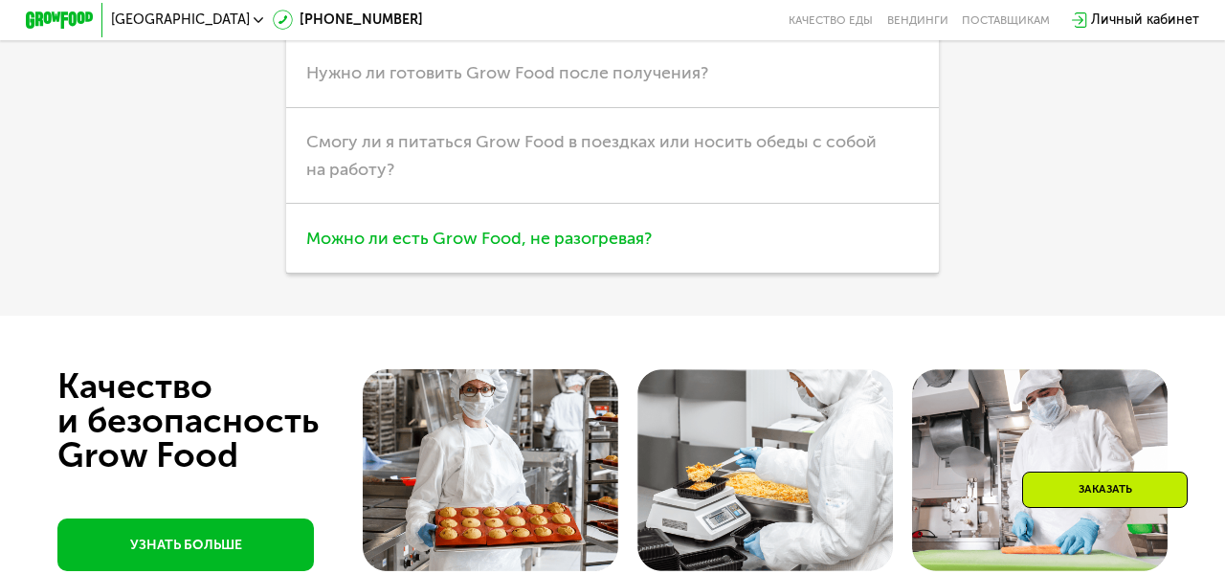
click at [666, 243] on h3 "Можно ли есть Grow Food, не разогревая?" at bounding box center [613, 238] width 654 height 69
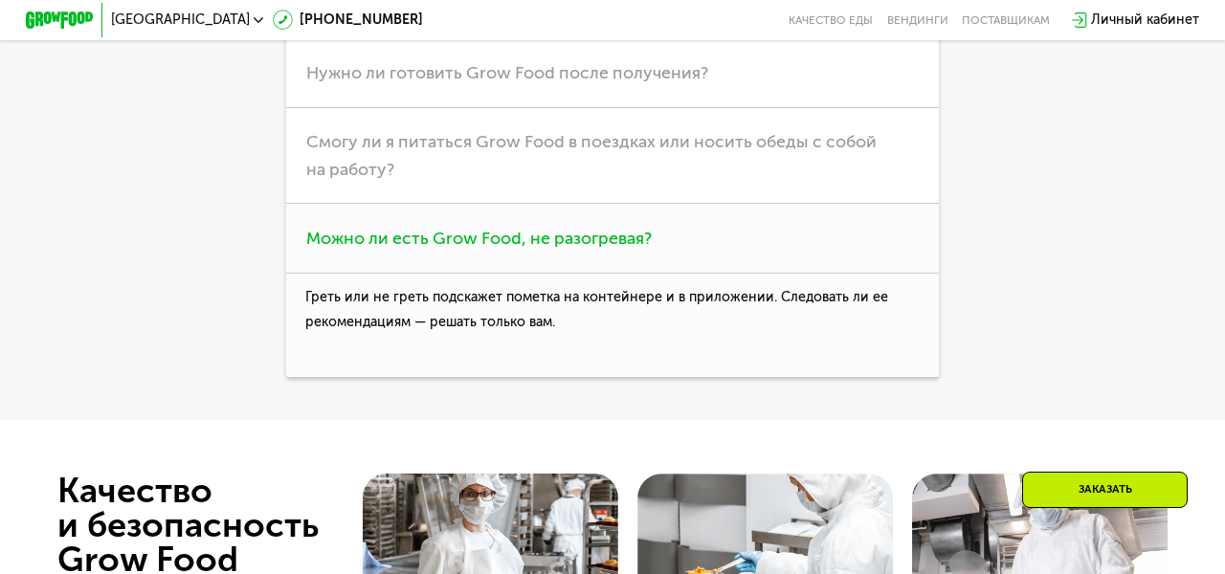
click at [666, 243] on h3 "Можно ли есть Grow Food, не разогревая?" at bounding box center [613, 238] width 654 height 69
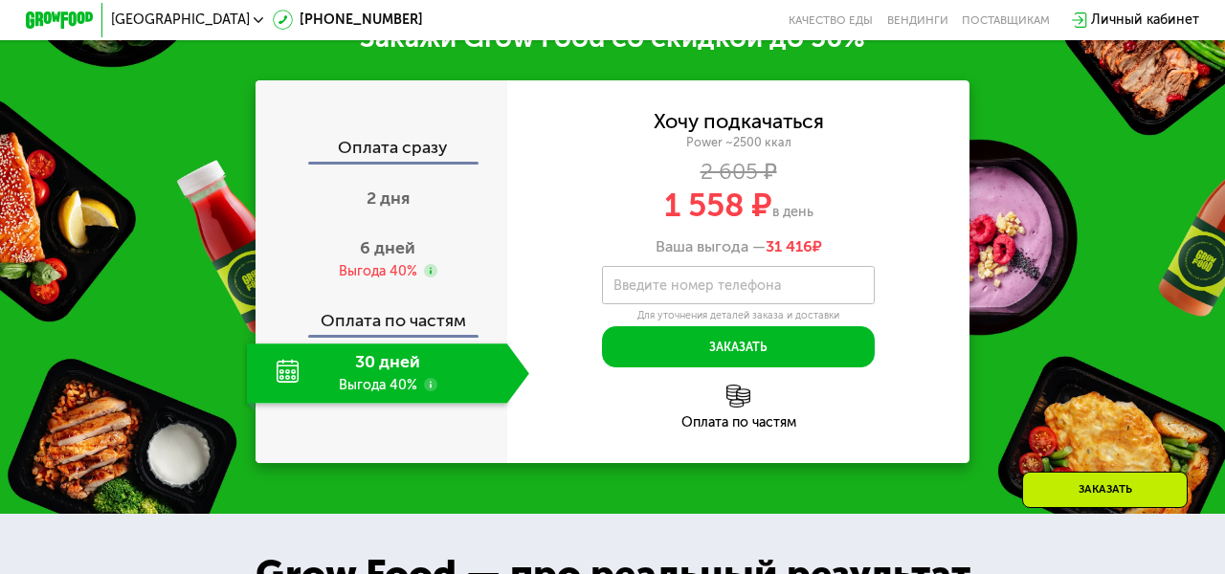
scroll to position [2352, 0]
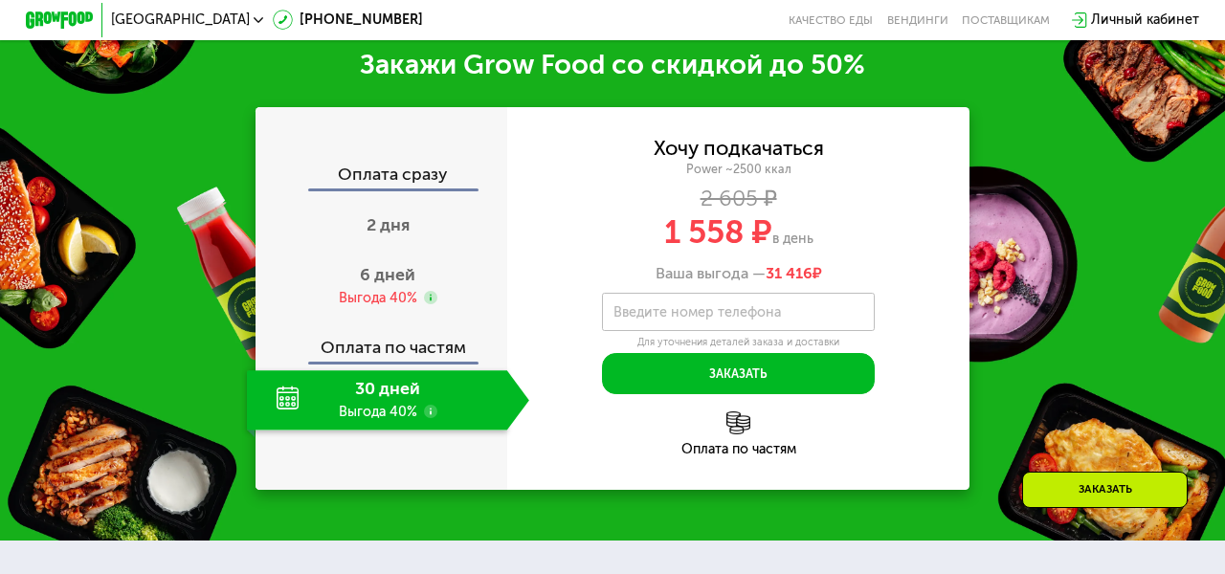
click at [735, 318] on label "Введите номер телефона" at bounding box center [698, 313] width 168 height 10
click at [735, 331] on input "Введите номер телефона" at bounding box center [738, 312] width 272 height 38
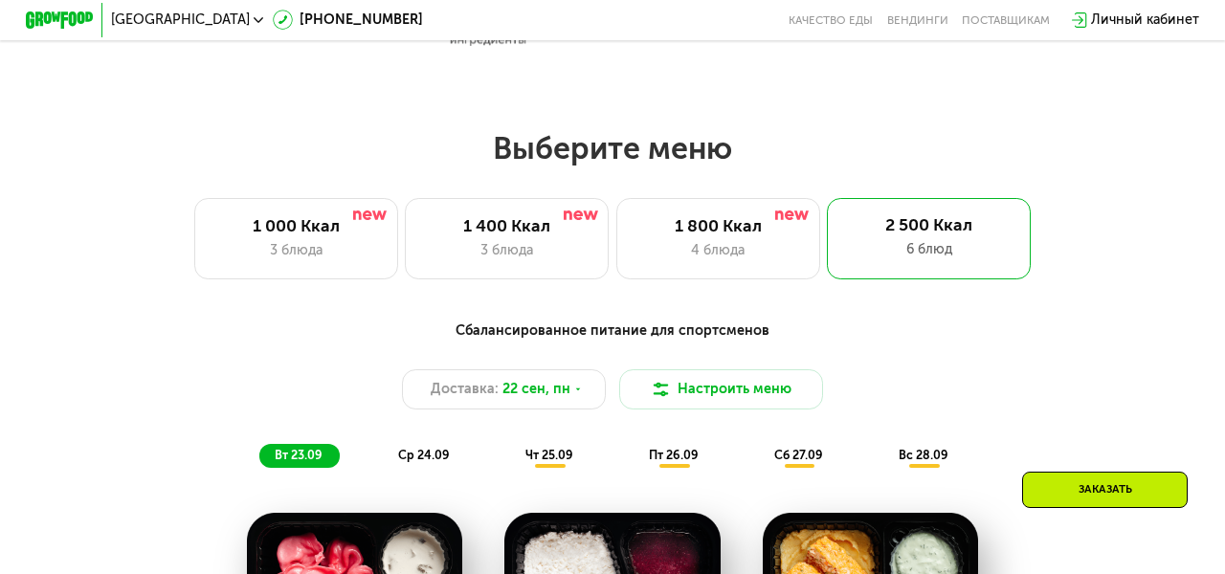
scroll to position [997, 0]
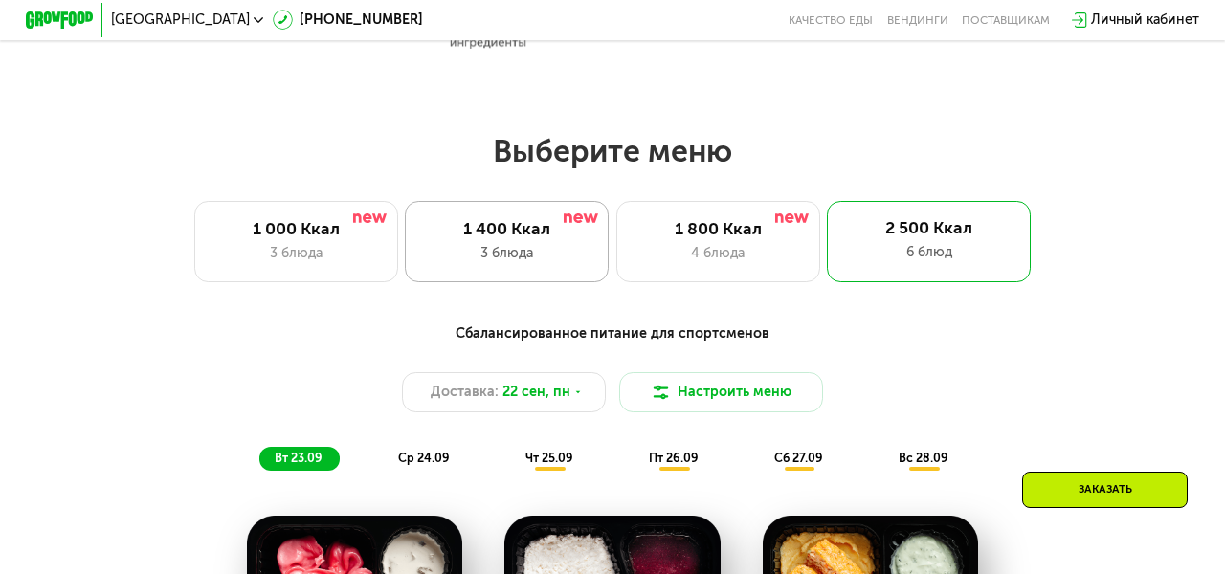
click at [550, 235] on div "1 400 Ккал" at bounding box center [507, 229] width 168 height 20
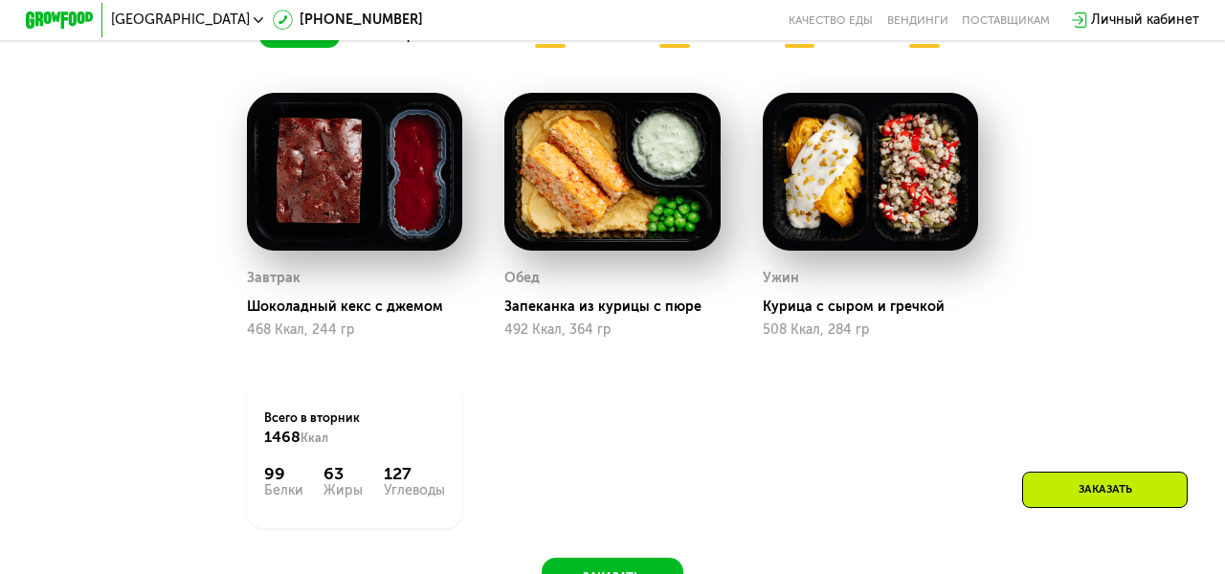
scroll to position [1711, 0]
